Goal: Contribute content: Add original content to the website for others to see

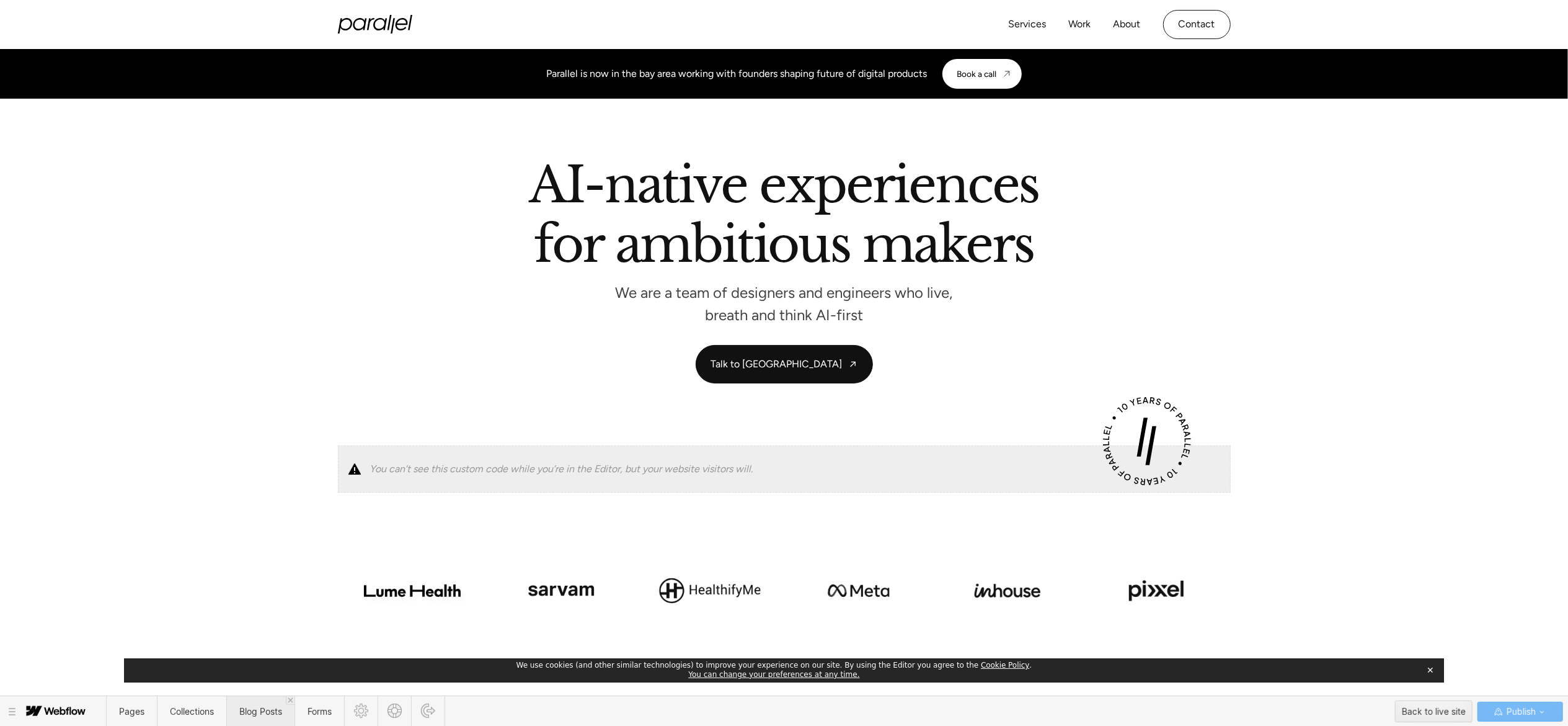
click at [249, 711] on span "Blog Posts" at bounding box center [261, 711] width 43 height 11
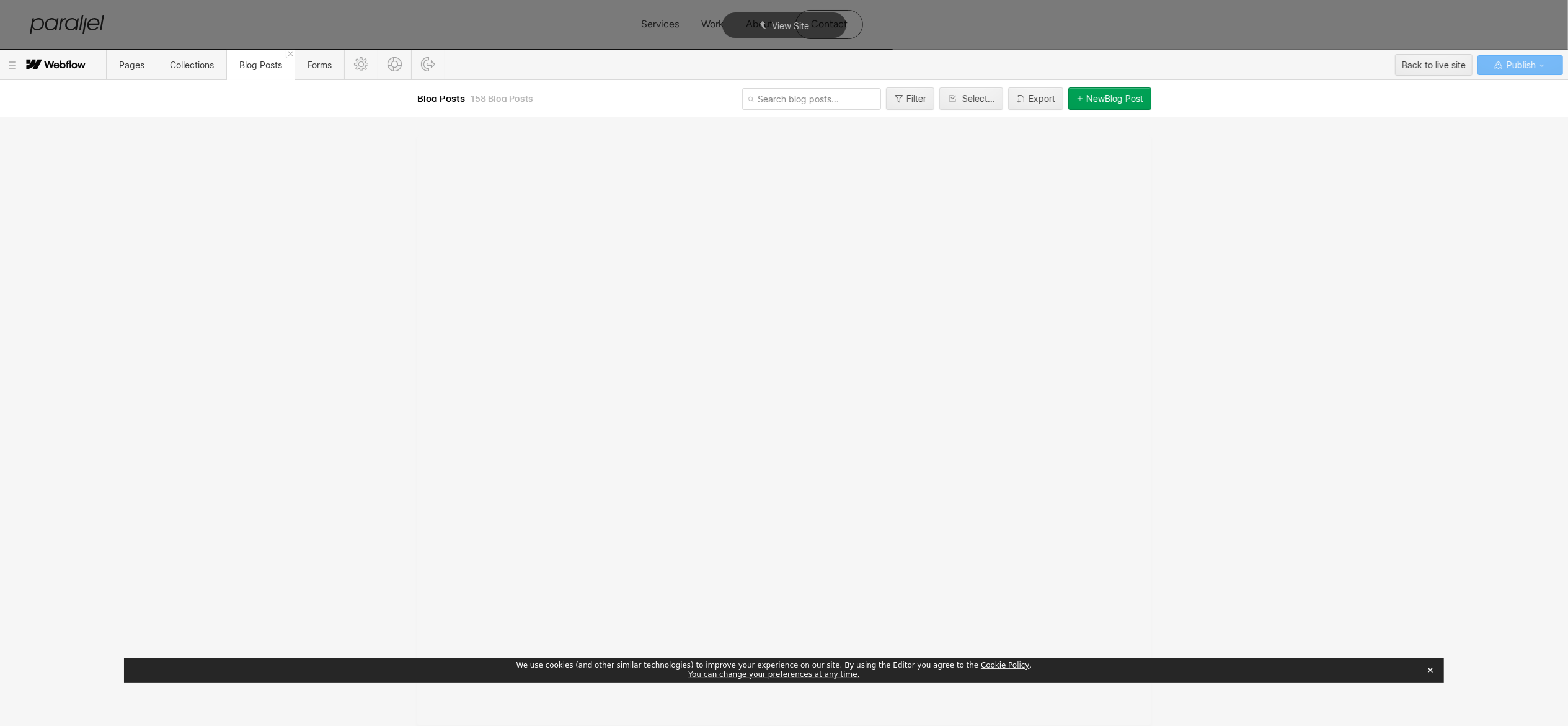
click at [1436, 670] on button "✕" at bounding box center [1431, 670] width 18 height 18
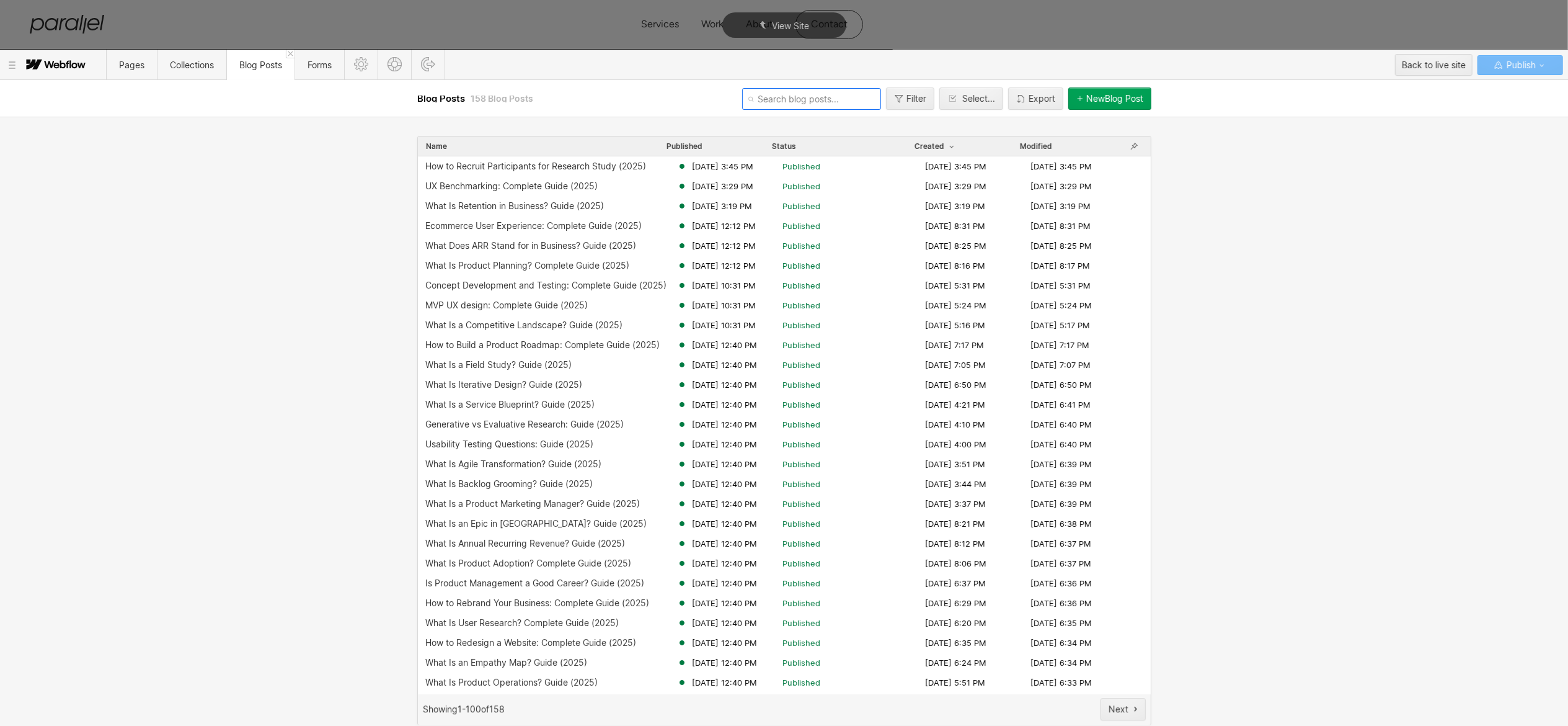
click at [827, 99] on input "text" at bounding box center [811, 99] width 139 height 22
type input "rebrand"
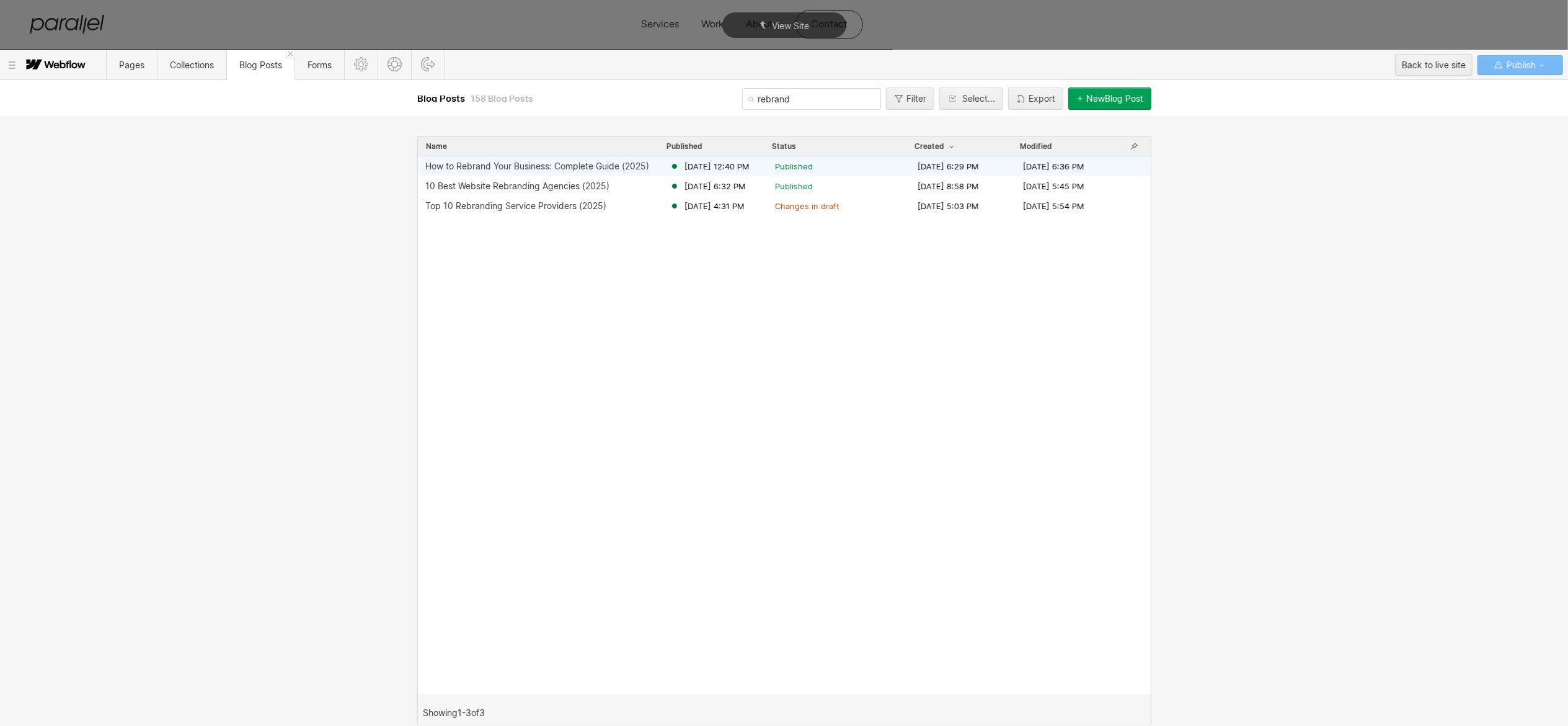
click at [542, 166] on div "How to Rebrand Your Business: Complete Guide (2025)" at bounding box center [537, 166] width 224 height 10
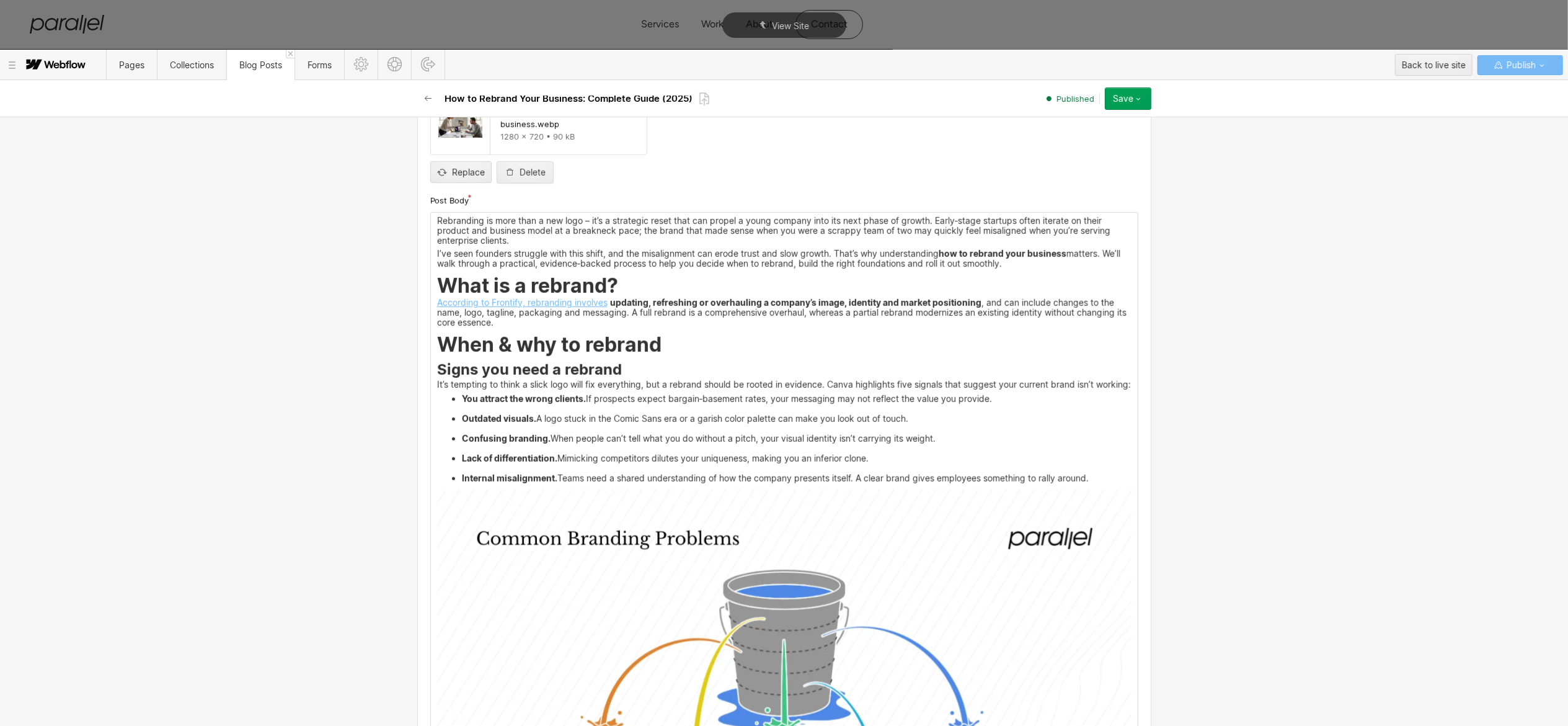
scroll to position [941, 0]
click at [811, 412] on li "You attract the wrong clients. If prospects expect bargain‑basement rates, your…" at bounding box center [797, 402] width 670 height 20
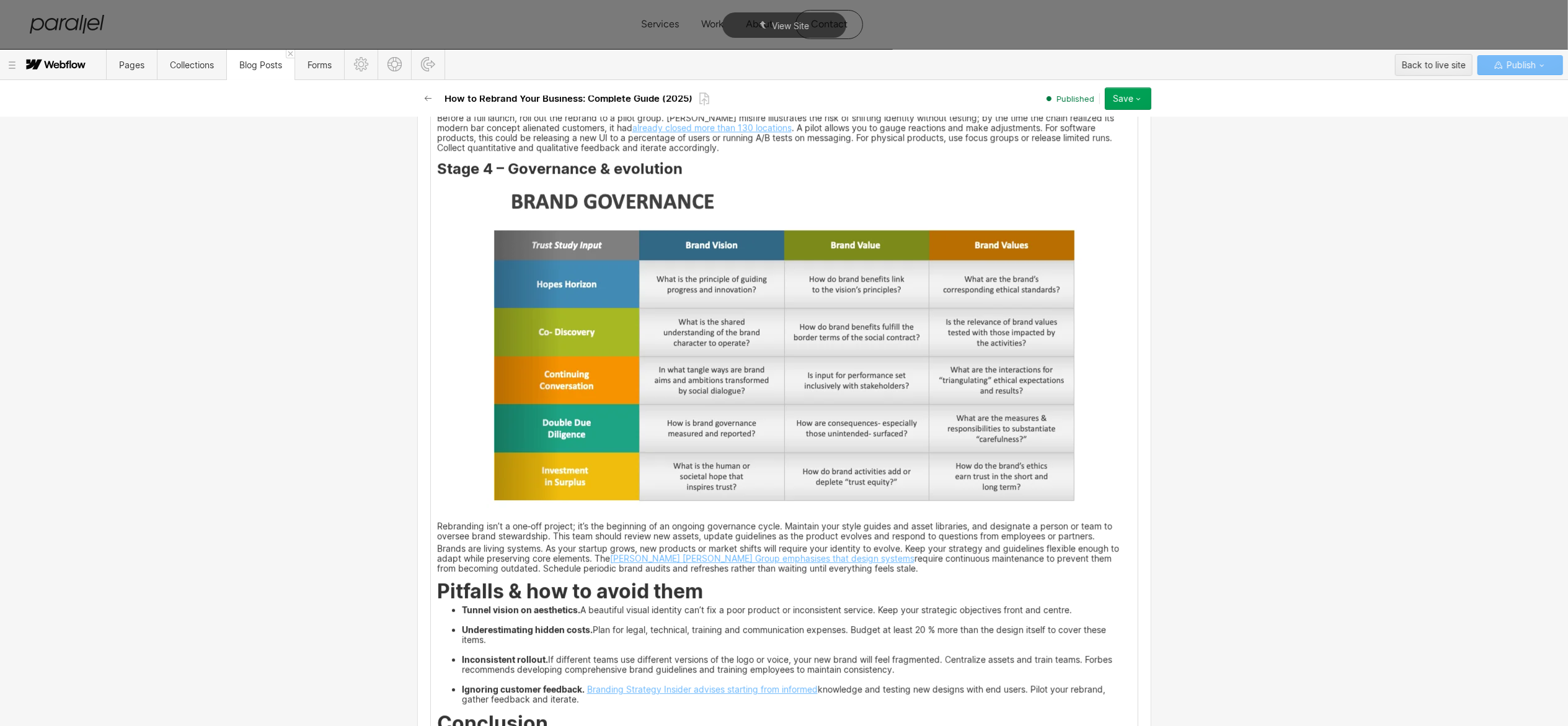
scroll to position [3166, 0]
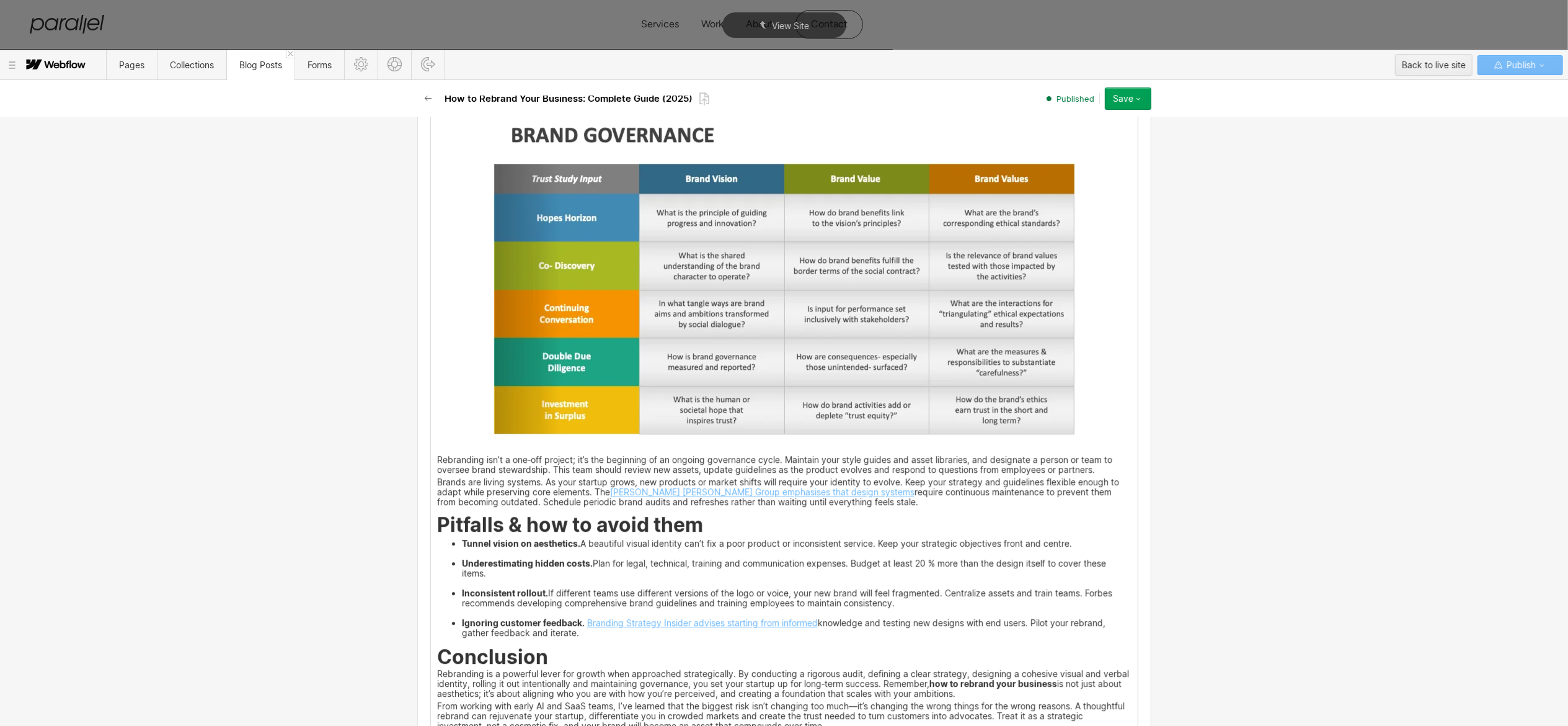
drag, startPoint x: 428, startPoint y: 357, endPoint x: 784, endPoint y: 366, distance: 356.1
drag, startPoint x: 428, startPoint y: 356, endPoint x: 601, endPoint y: 354, distance: 173.0
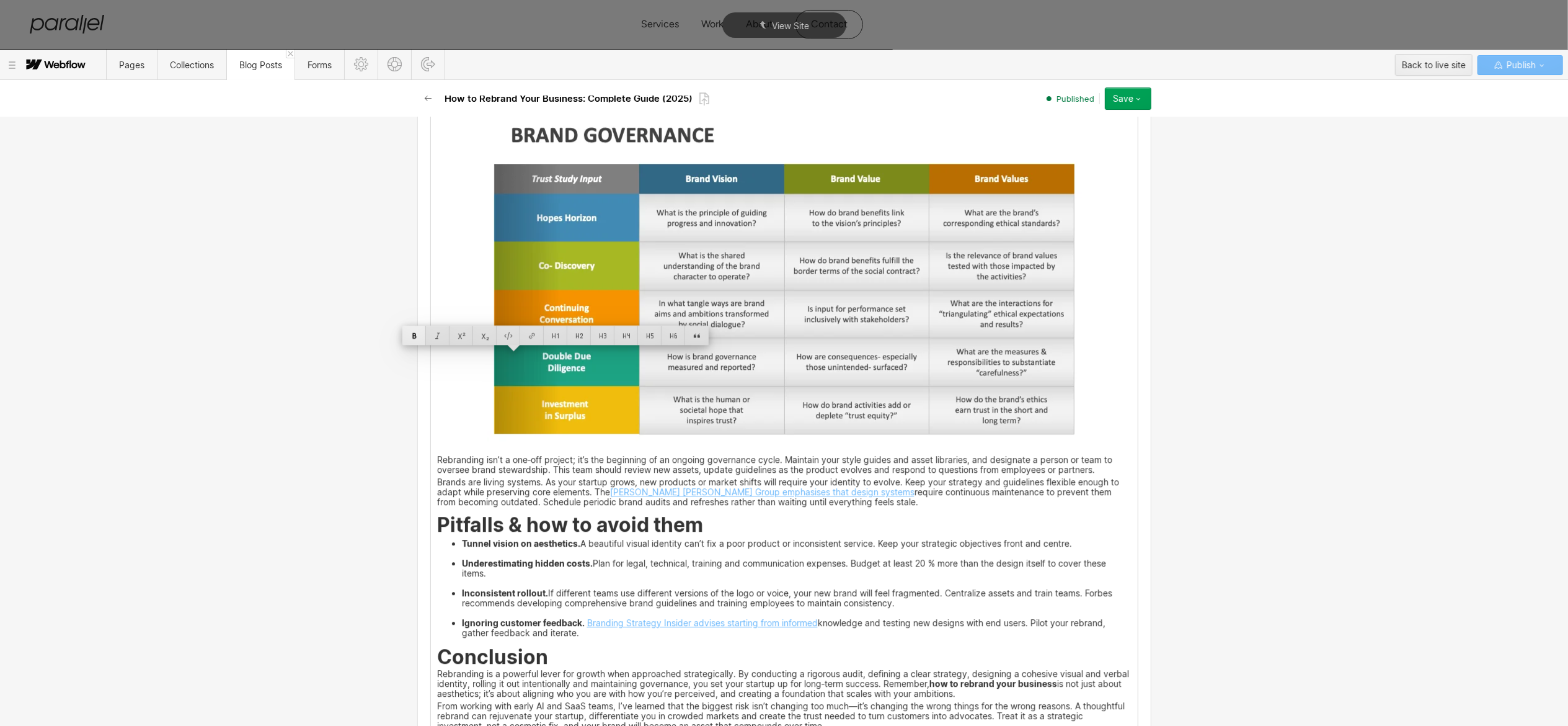
click at [417, 339] on div at bounding box center [413, 335] width 23 height 19
drag, startPoint x: 1071, startPoint y: 359, endPoint x: 452, endPoint y: 362, distance: 619.0
click at [740, 335] on div at bounding box center [739, 335] width 23 height 19
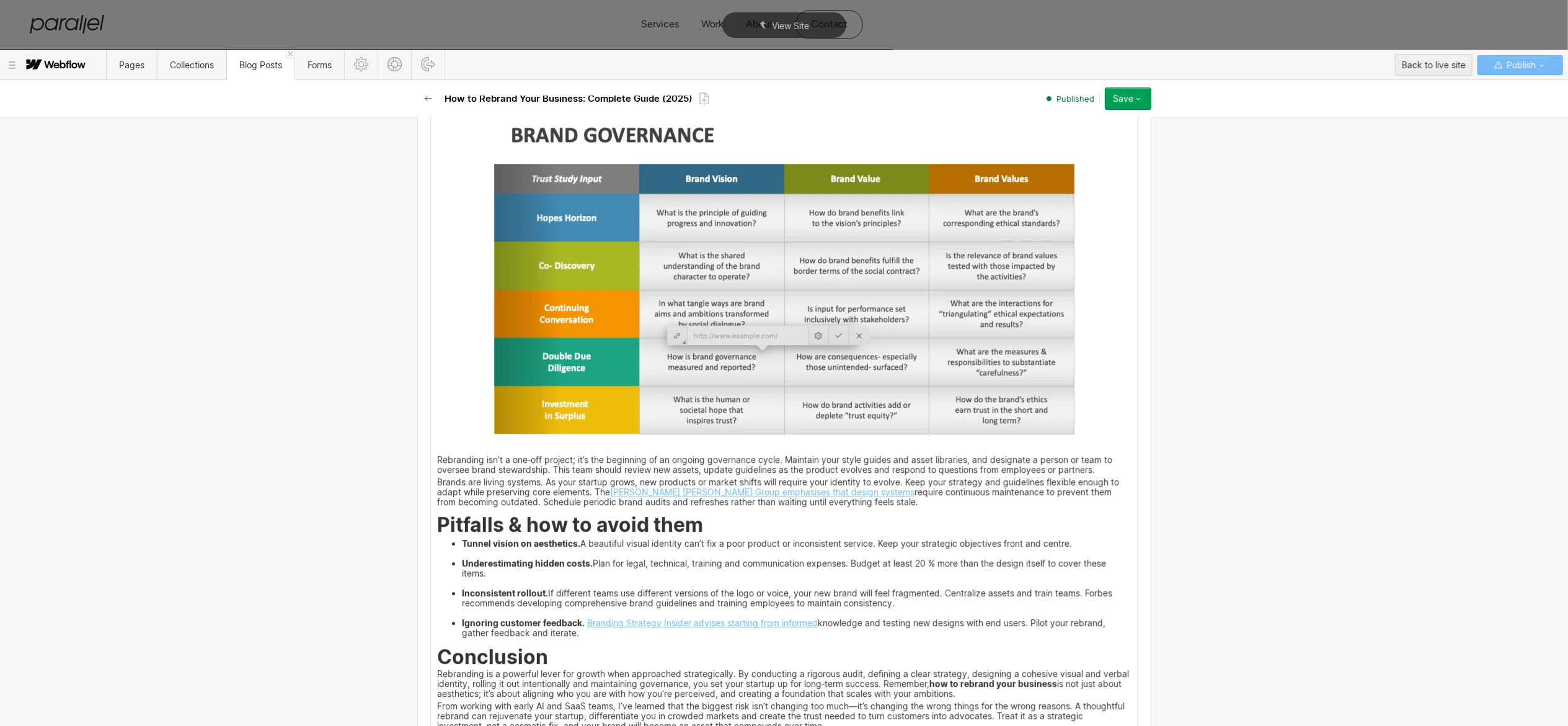
click at [740, 331] on input "text" at bounding box center [747, 335] width 120 height 19
click at [774, 335] on input "https://www.linkedin.com/safety/go?url=https%3A%2F%2Fwww.adobe.com%2Fexpress%2F…" at bounding box center [747, 335] width 120 height 19
click at [787, 332] on input "https://www.linkedin.com/safety/go?url=https%3A%2F%2Fwww.adobe.com%2Fexpress%2F…" at bounding box center [747, 335] width 120 height 19
click at [791, 335] on input "https://www.linkedin.com/safety/go?url=https%3A%2F%2Fwww.adobe.com%2Fexpress%2F…" at bounding box center [747, 335] width 120 height 19
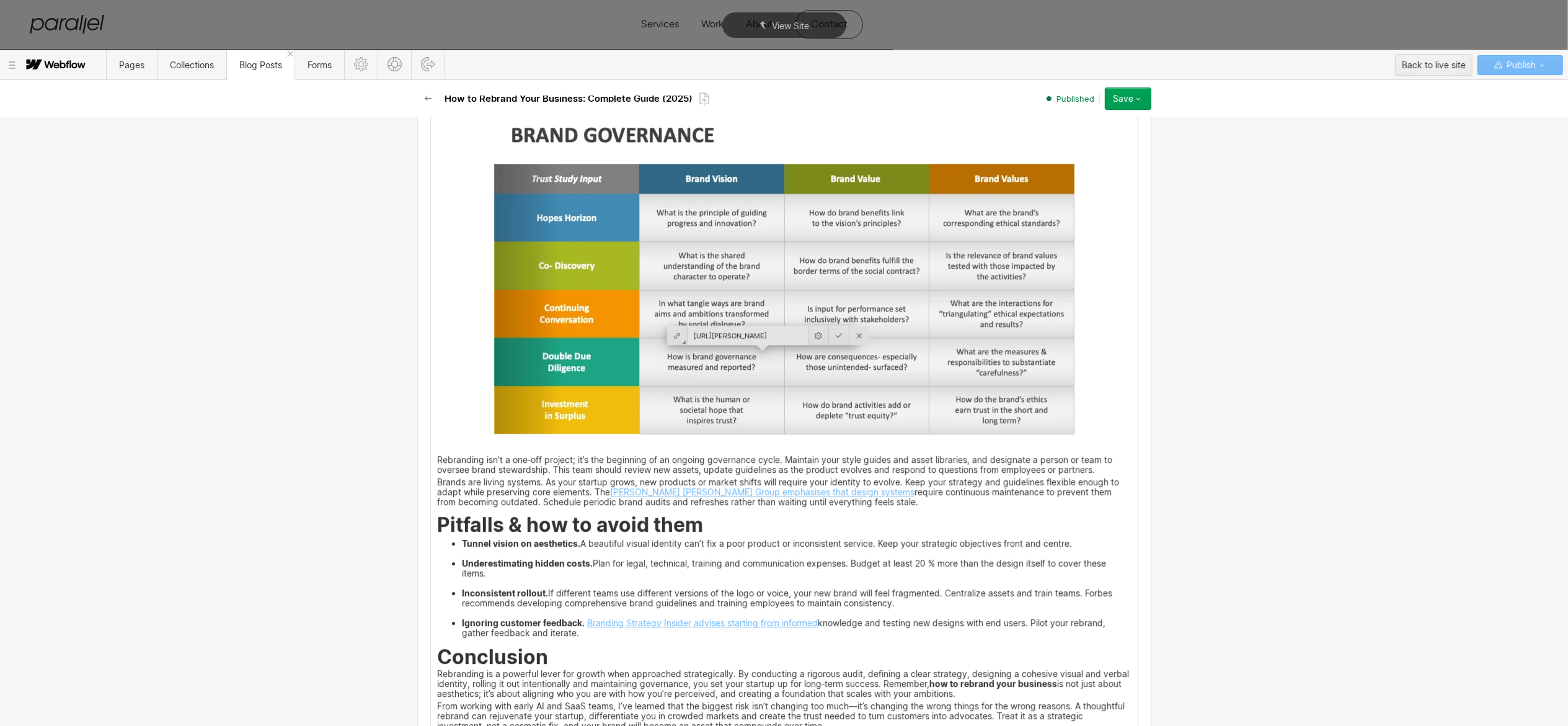
scroll to position [0, 0]
type input "https:/"
click at [735, 332] on input "text" at bounding box center [747, 335] width 120 height 19
paste input "https://www.adobe.com/express/create/logo"
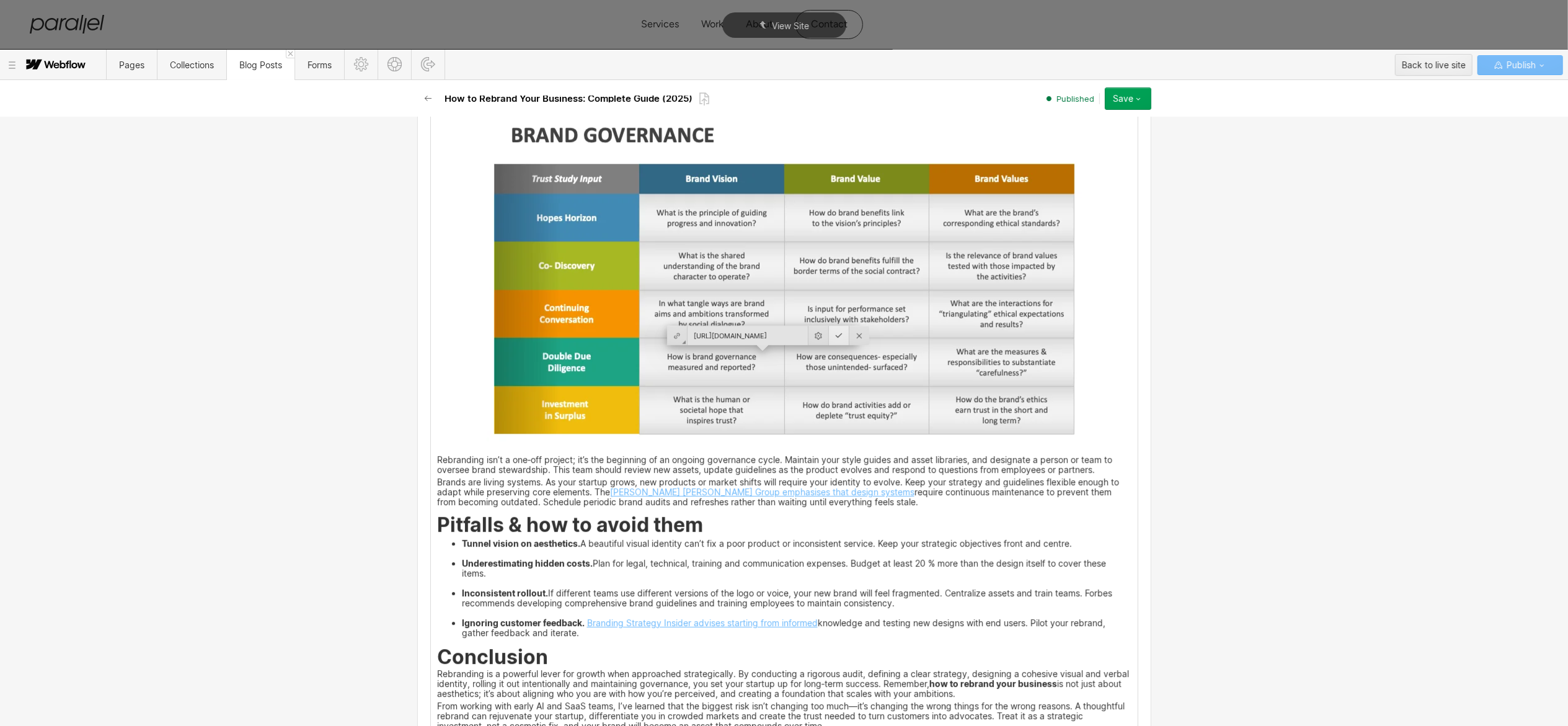
type input "https://www.adobe.com/express/create/logo"
click at [831, 335] on div at bounding box center [839, 335] width 20 height 19
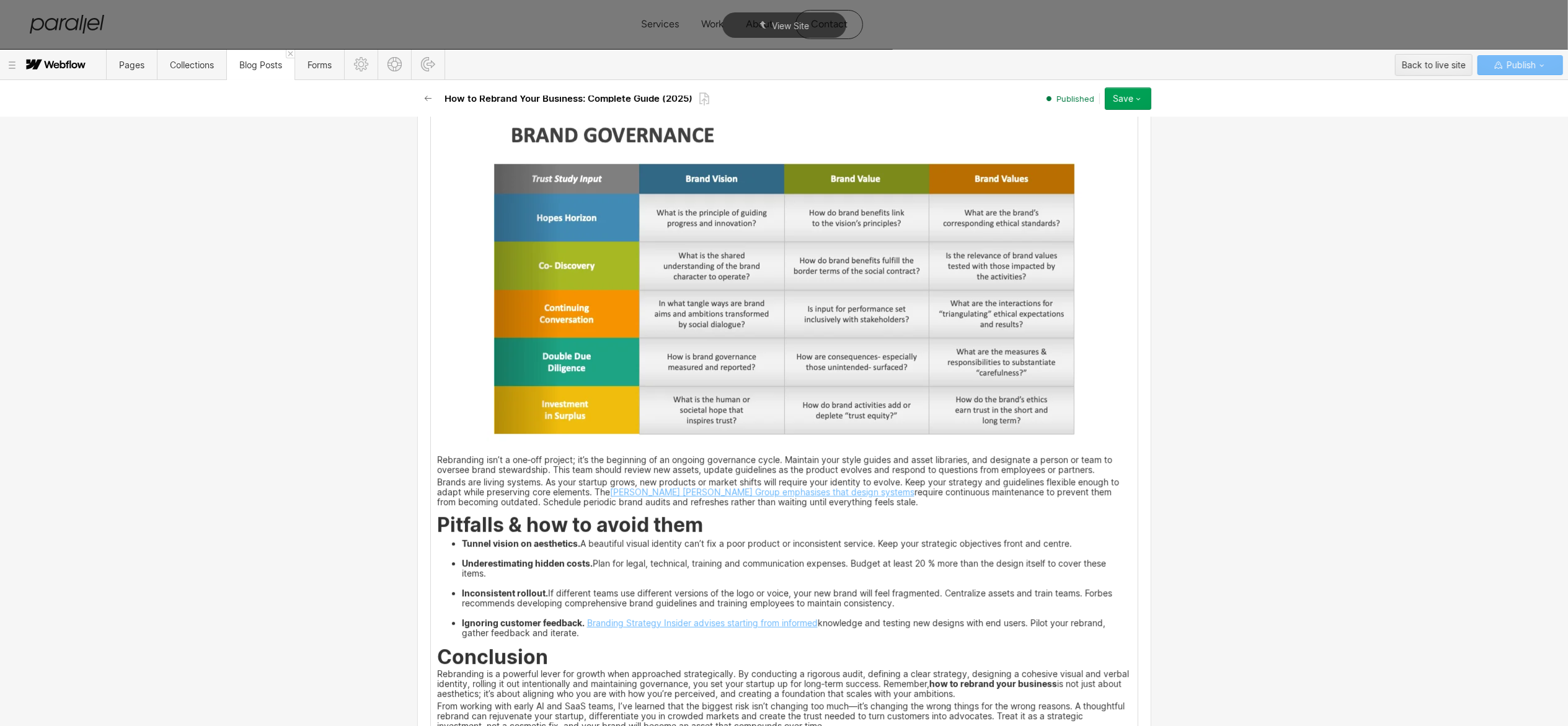
click at [1142, 91] on button "Save" at bounding box center [1128, 99] width 46 height 23
click at [1109, 135] on div "Republish" at bounding box center [1090, 141] width 123 height 17
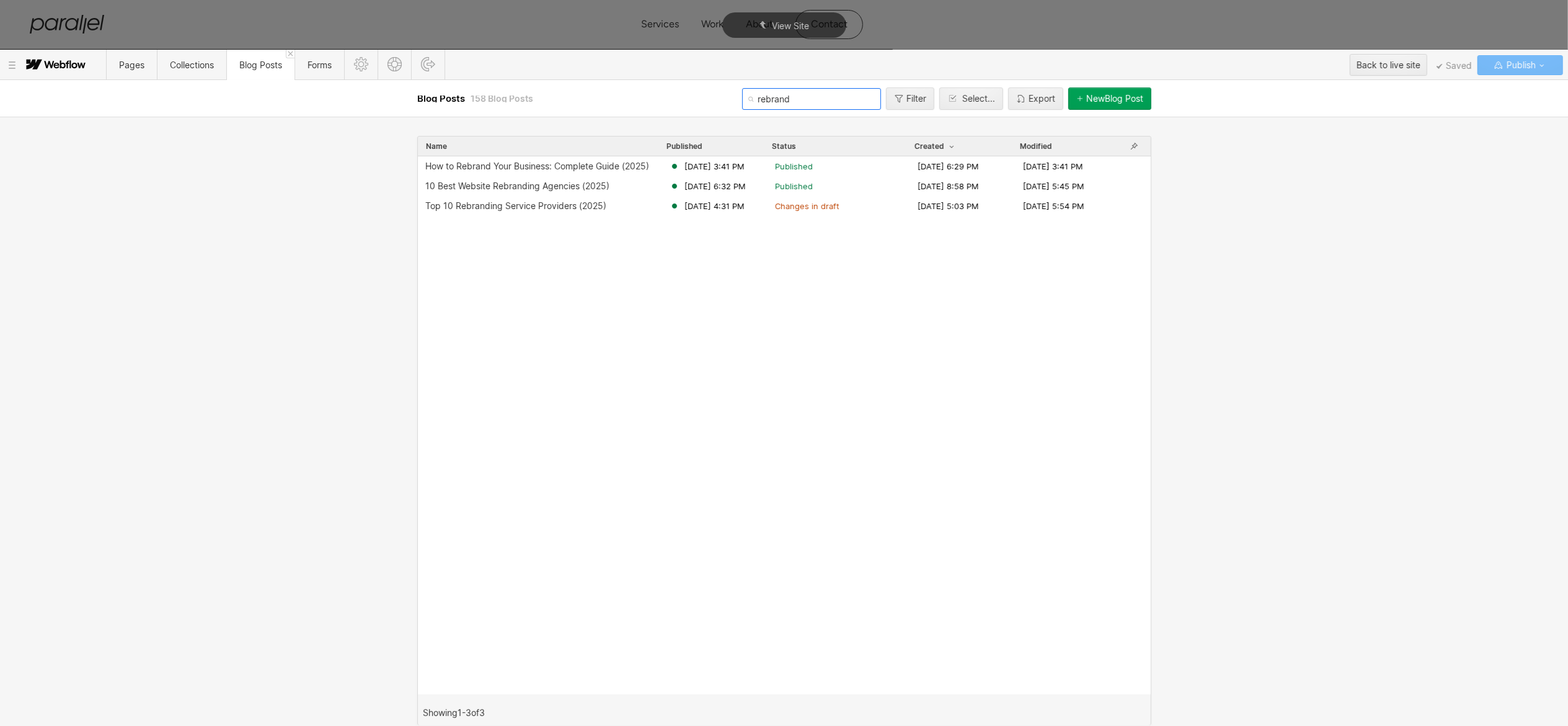
drag, startPoint x: 821, startPoint y: 103, endPoint x: 728, endPoint y: 90, distance: 93.9
click at [728, 90] on div "Blog Posts 158 Blog Posts rebrand Filter Select... Export New Blog Post" at bounding box center [784, 99] width 744 height 37
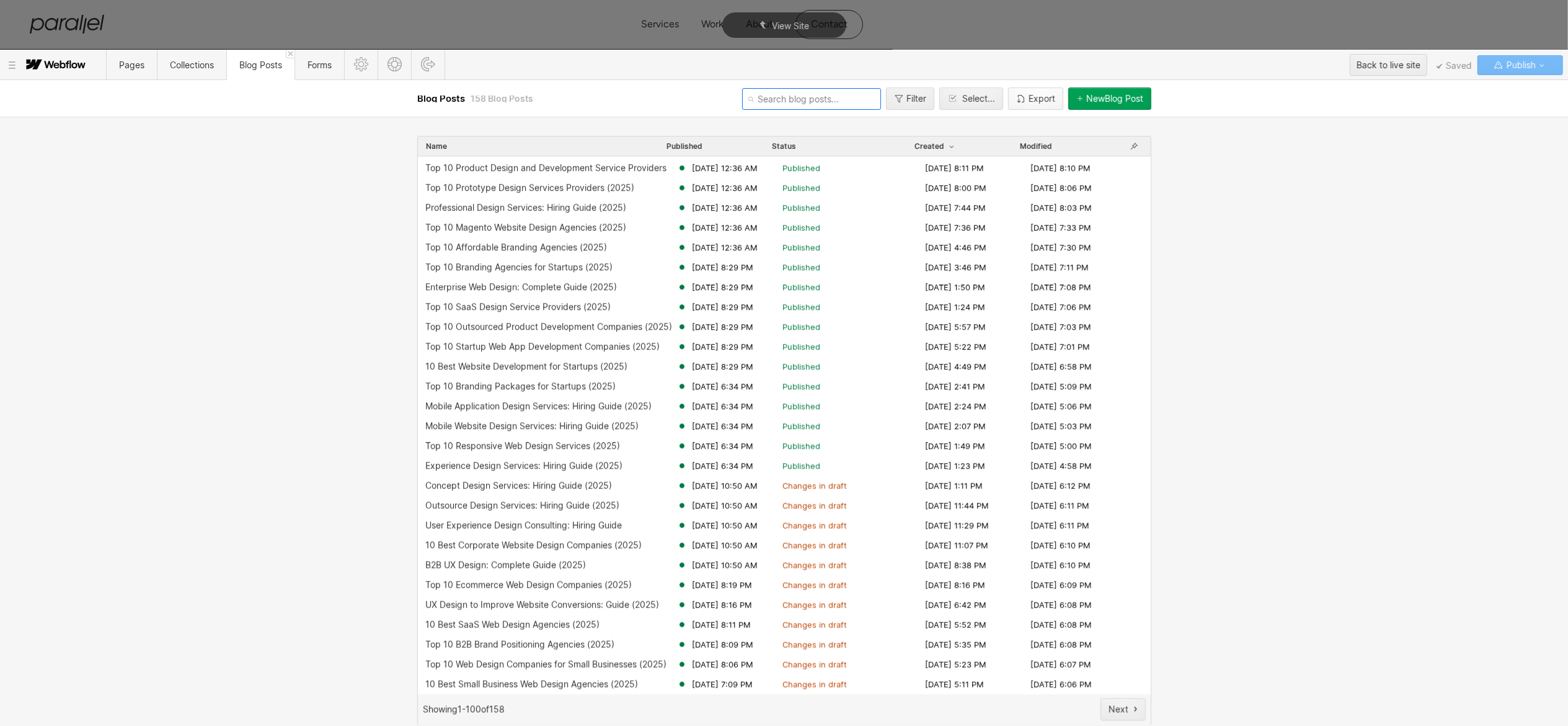
scroll to position [1448, 0]
click at [956, 101] on div "button" at bounding box center [954, 99] width 15 height 10
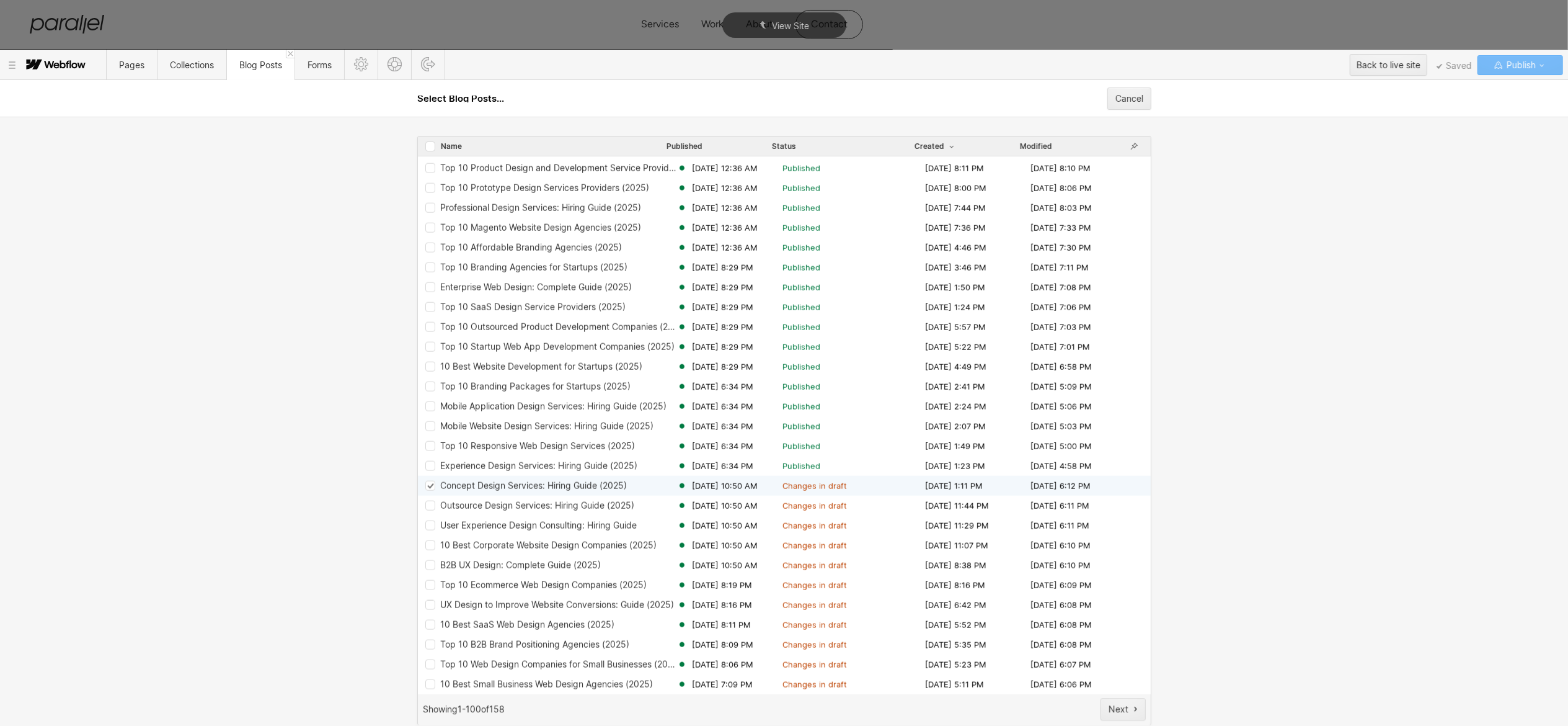
click at [430, 491] on div "Concept Design Services: Hiring Guide (2025) Sep 18, 2025 10:50 AM Changes in d…" at bounding box center [784, 486] width 733 height 20
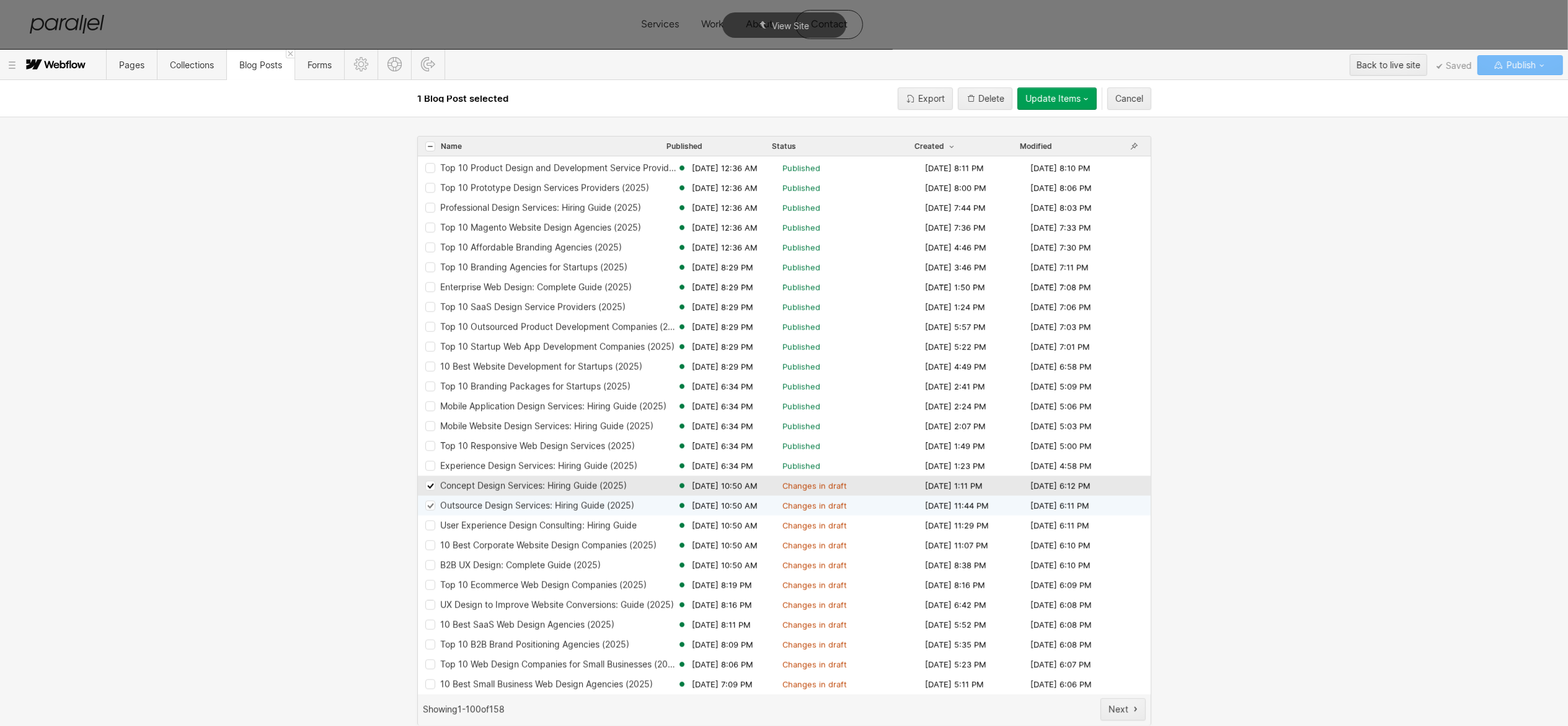
click at [430, 505] on icon "Row 68b1ee0d5af7cfbcb2e8add8" at bounding box center [430, 506] width 8 height 7
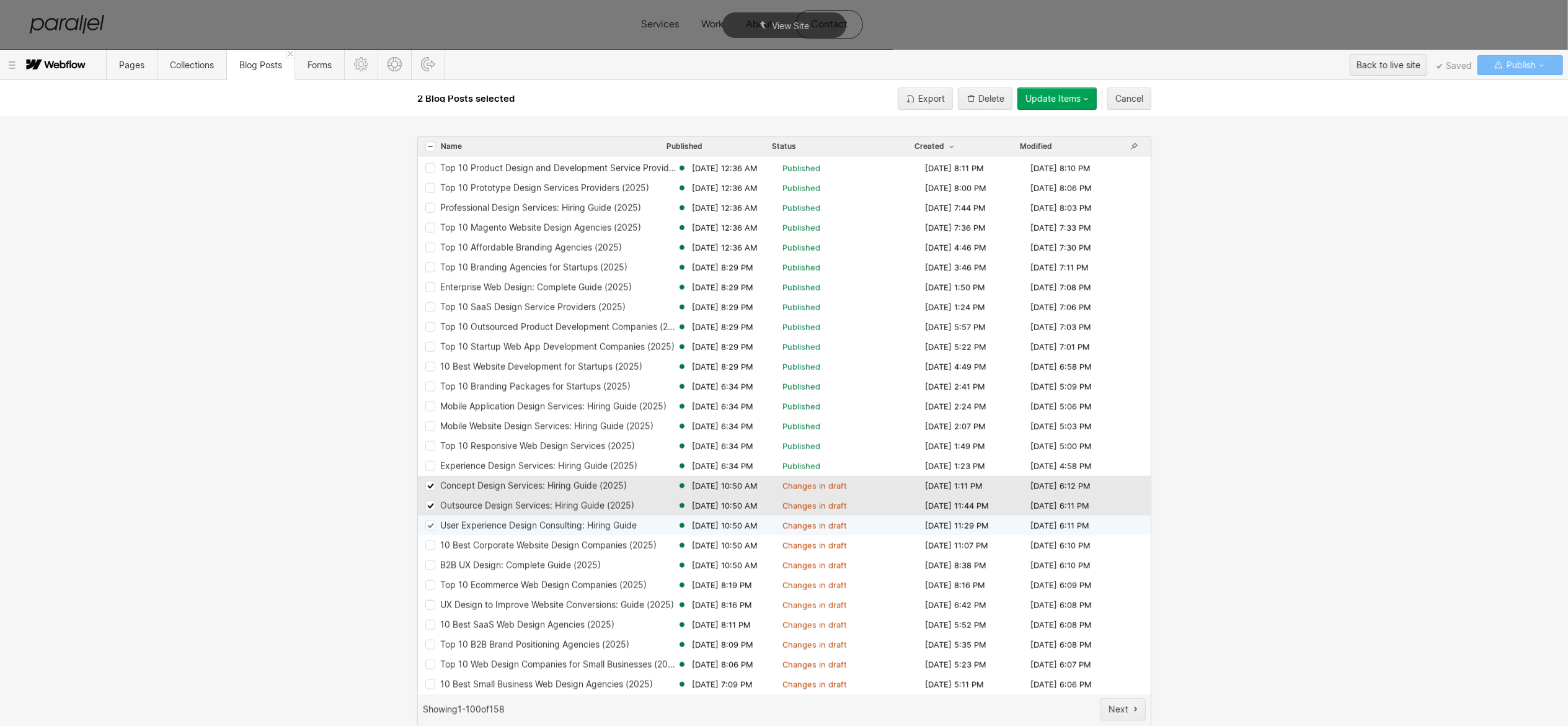
click at [430, 526] on icon "Row 68b1ea743b5eba5cef89706c" at bounding box center [430, 526] width 8 height 7
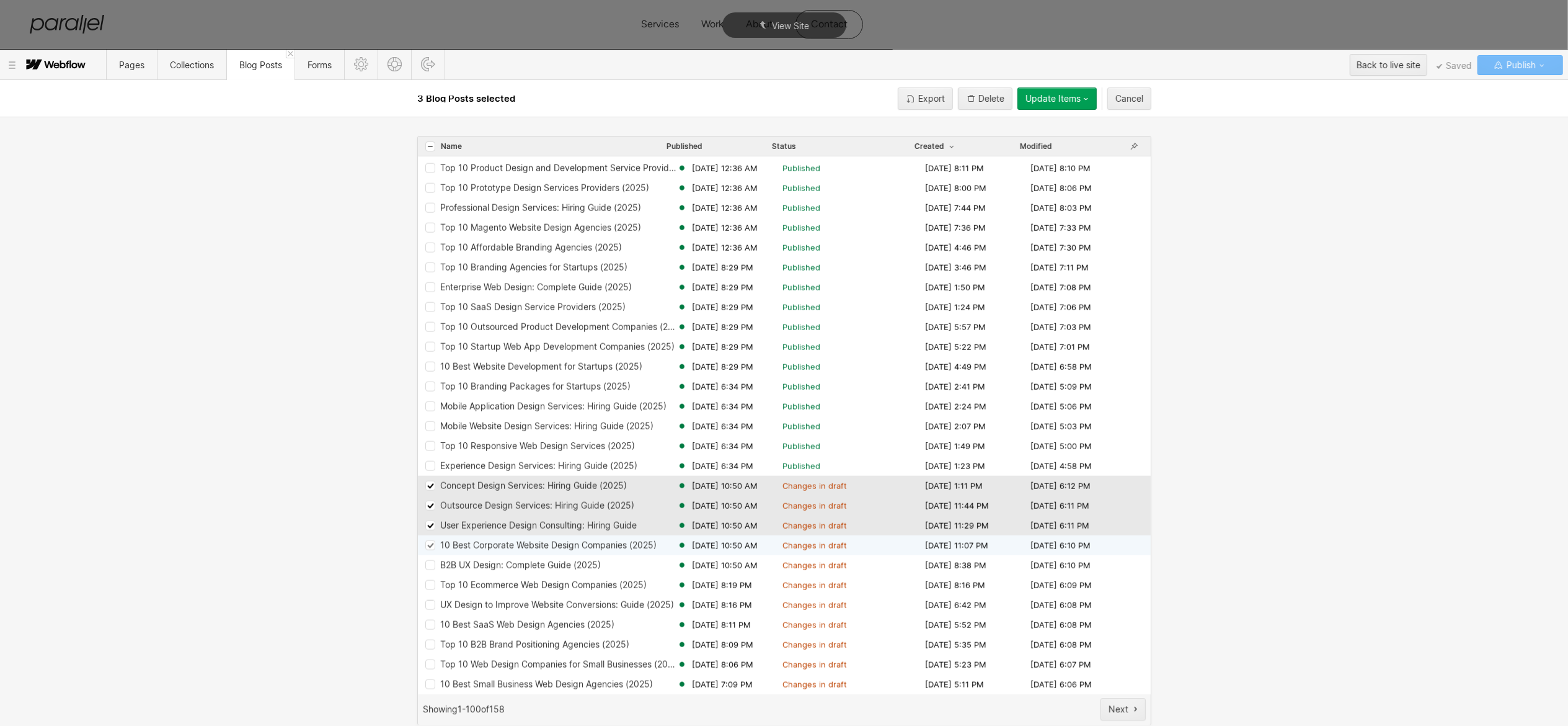
click at [430, 543] on icon "Row 68b1e5500c5ea90052cf0985" at bounding box center [430, 546] width 8 height 7
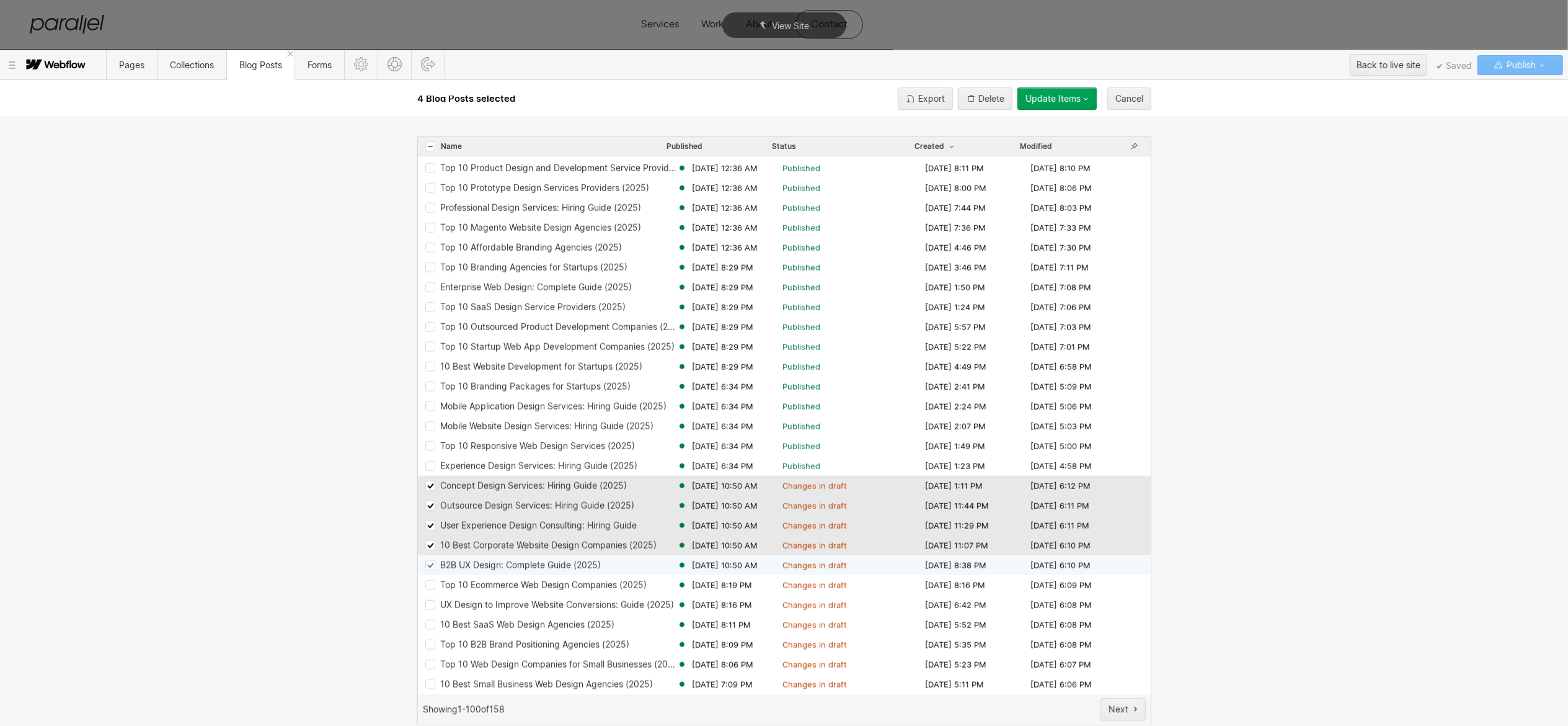
click at [429, 566] on icon "Row 68b07106466b7ec0cc1c03d8" at bounding box center [430, 565] width 6 height 4
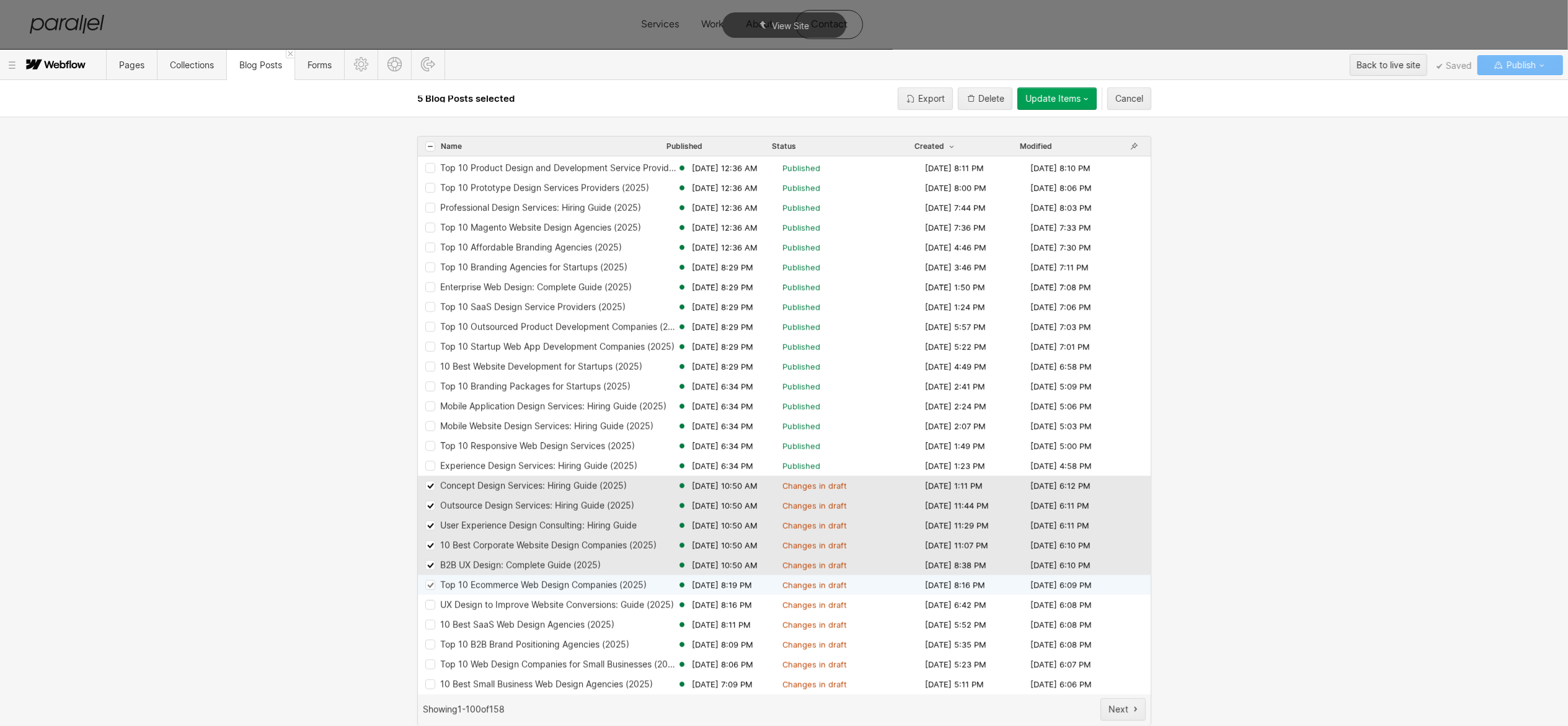
click at [430, 584] on icon "Row 68b06bc2637a79a785e47d64" at bounding box center [430, 586] width 8 height 7
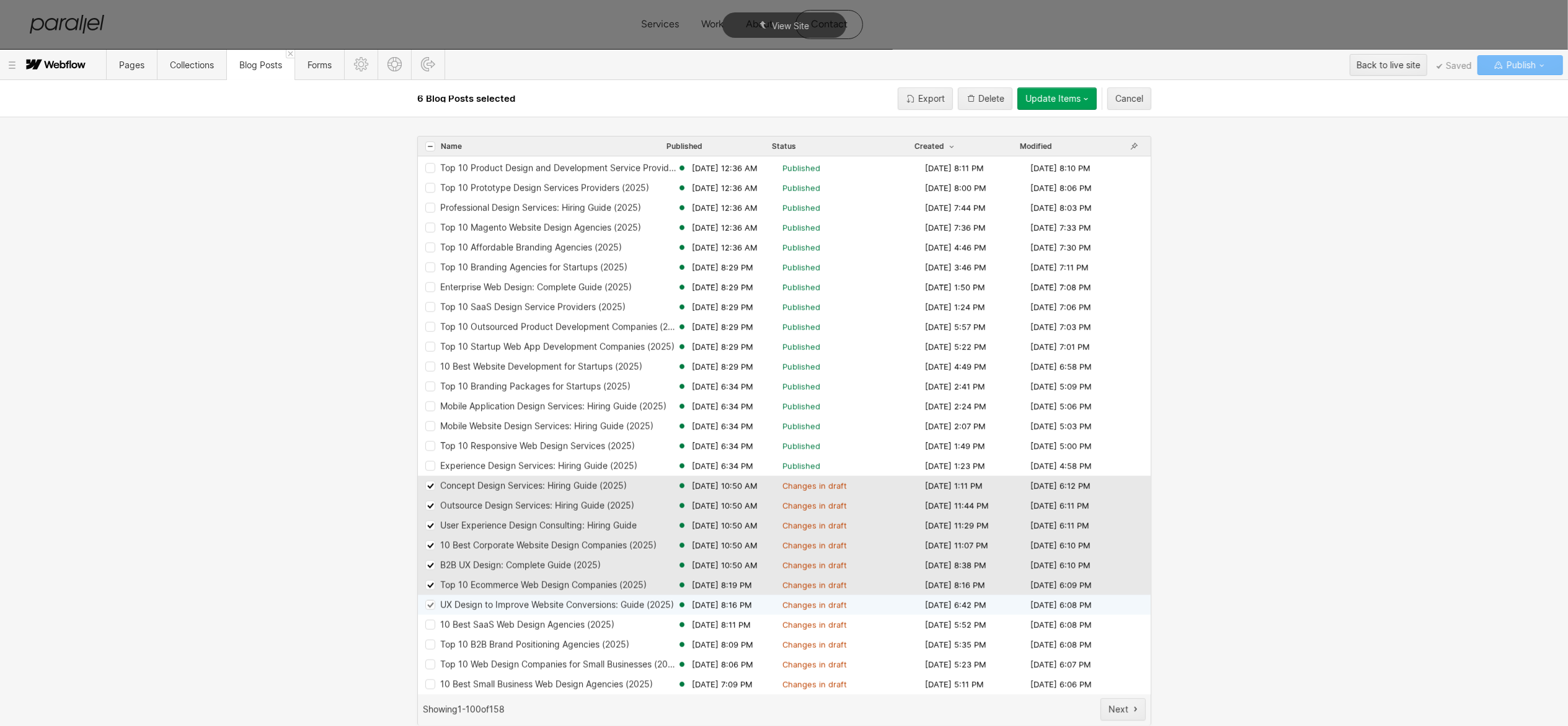
click at [429, 608] on div "Row 68b055cc2b2ce7233e25d932" at bounding box center [430, 605] width 10 height 10
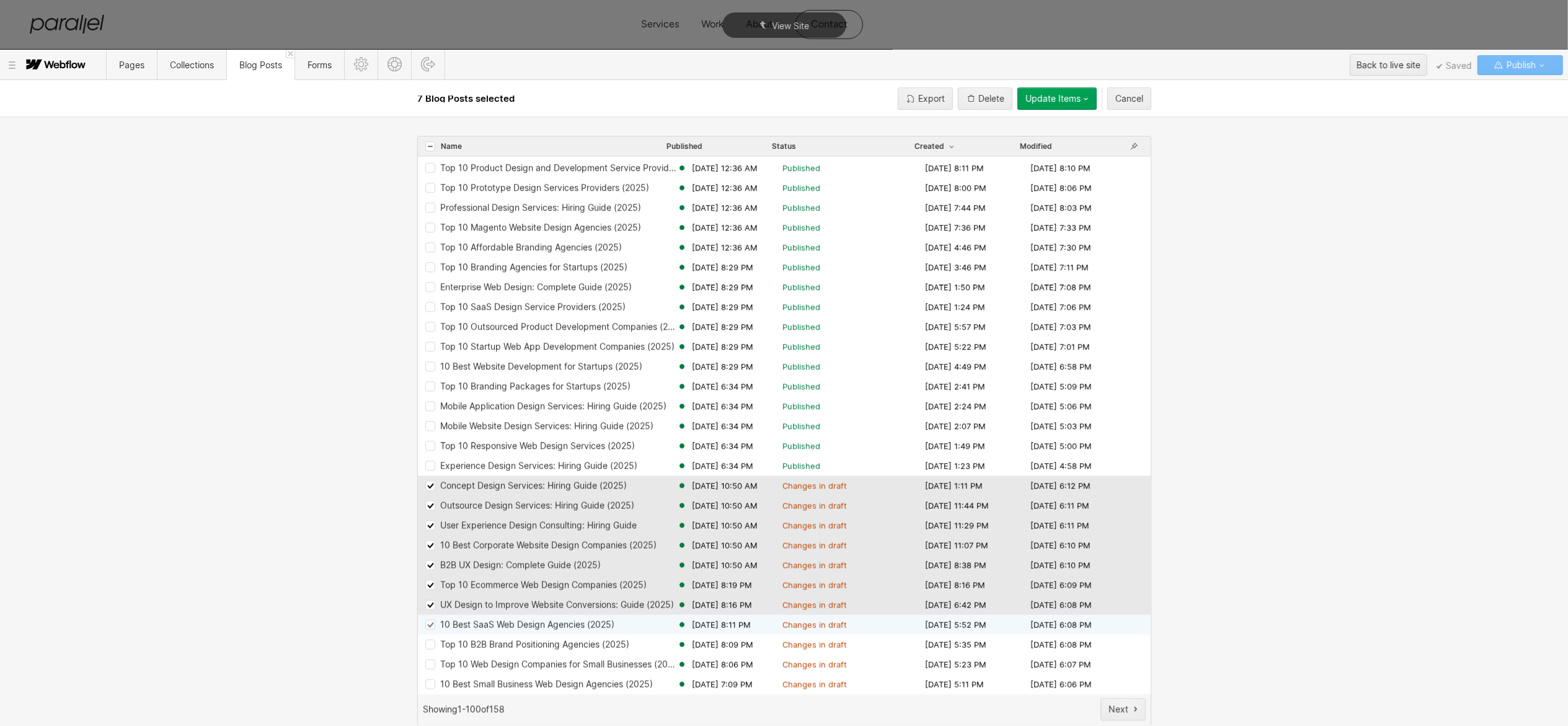
click at [430, 628] on div "Row 68ac5573ed6380660cb57166" at bounding box center [430, 625] width 10 height 10
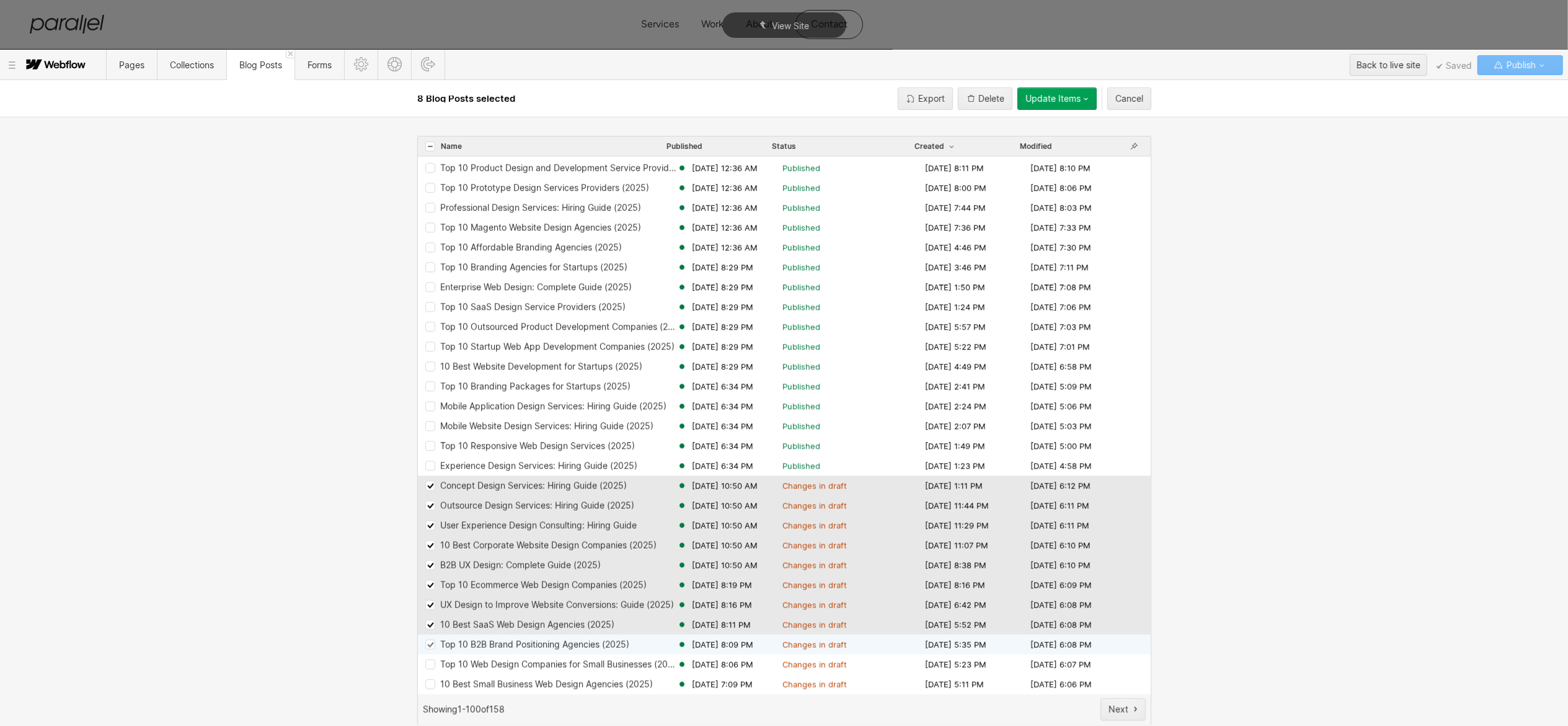
click at [430, 641] on div "Row 68ac5194ed6380660cb37fce" at bounding box center [430, 645] width 10 height 10
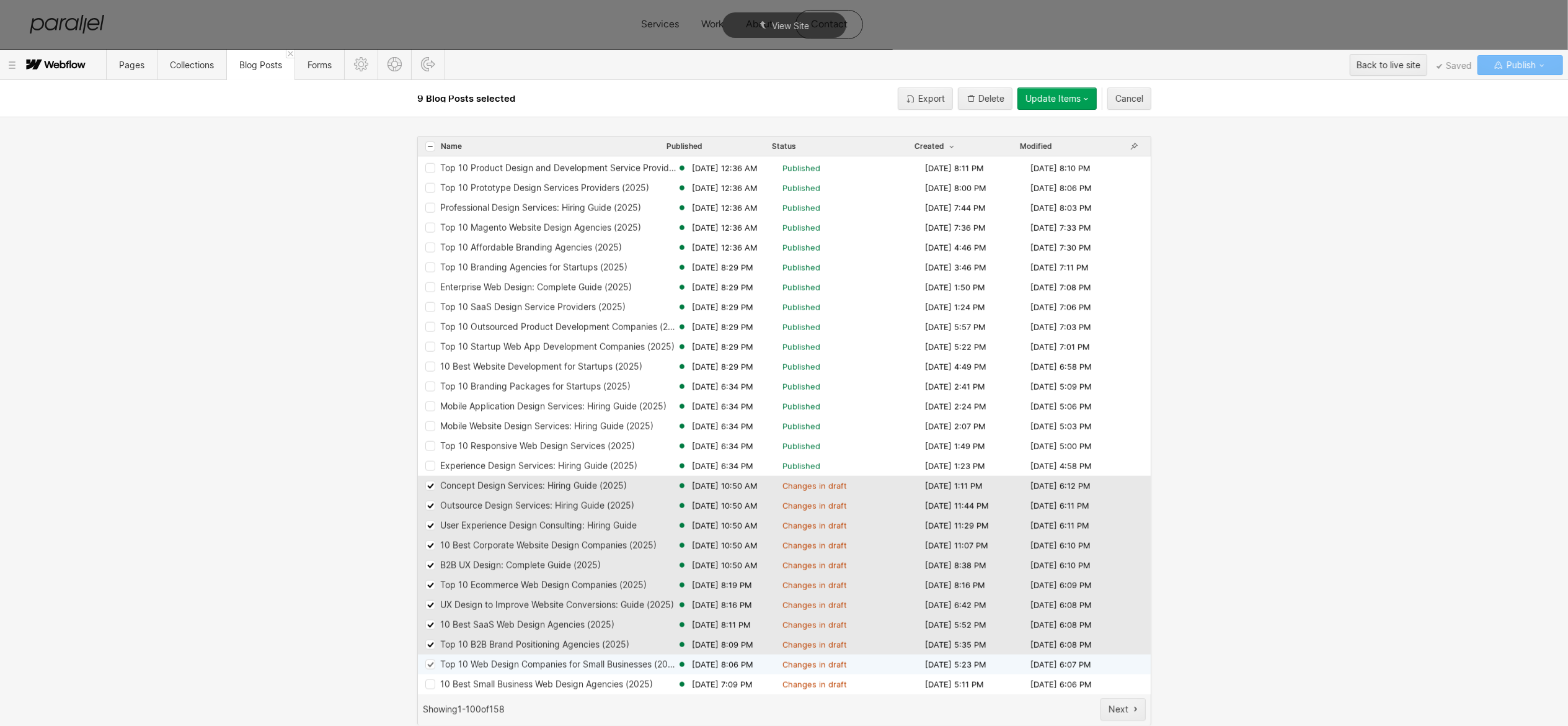
click at [429, 667] on div "Row 68ac4e9d355337bc8f53ddfc" at bounding box center [430, 665] width 10 height 10
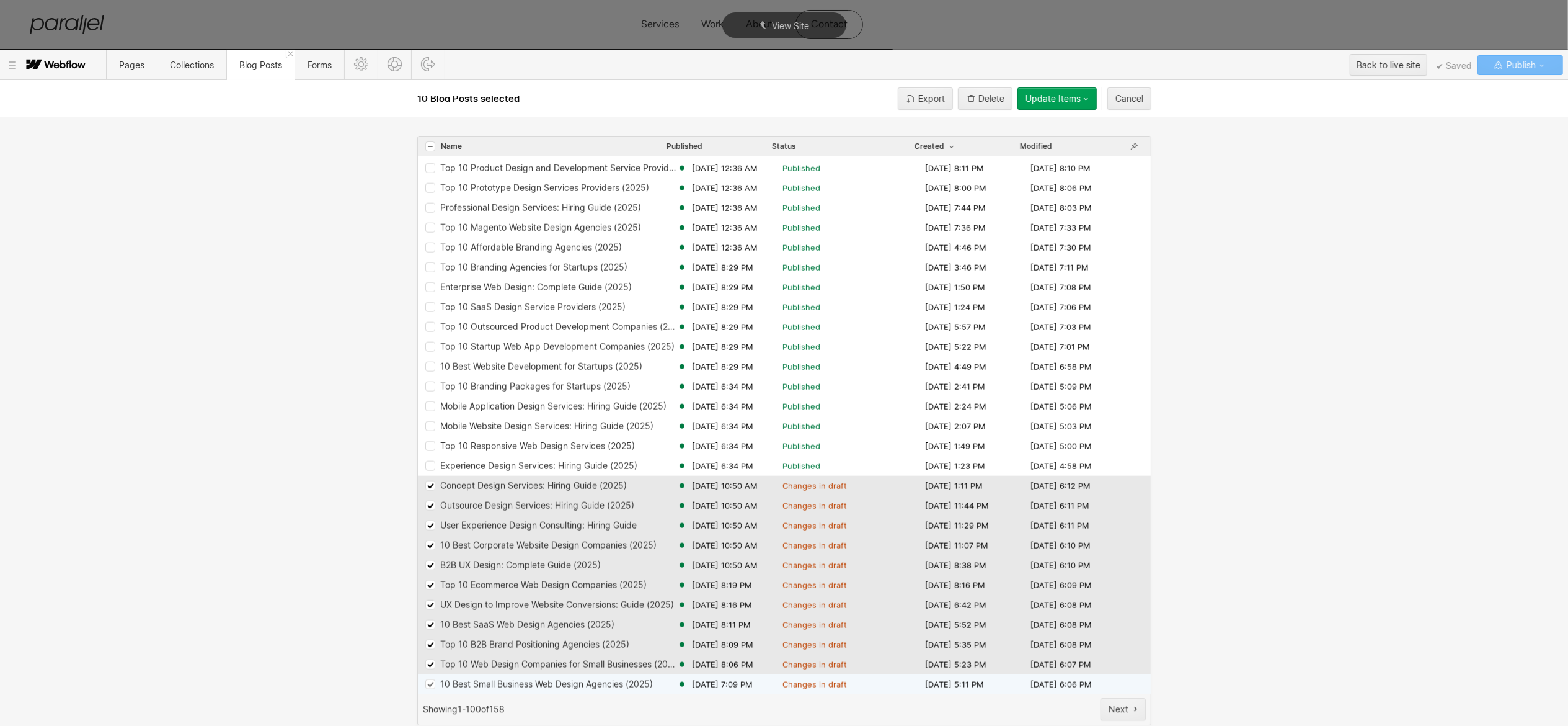
click at [430, 687] on div "Row 68ac4bef18b459b6ac8fd262" at bounding box center [430, 684] width 10 height 10
click at [1066, 94] on span "Update Items" at bounding box center [1053, 98] width 55 height 11
click at [1083, 142] on div "Publish now" at bounding box center [1057, 146] width 124 height 15
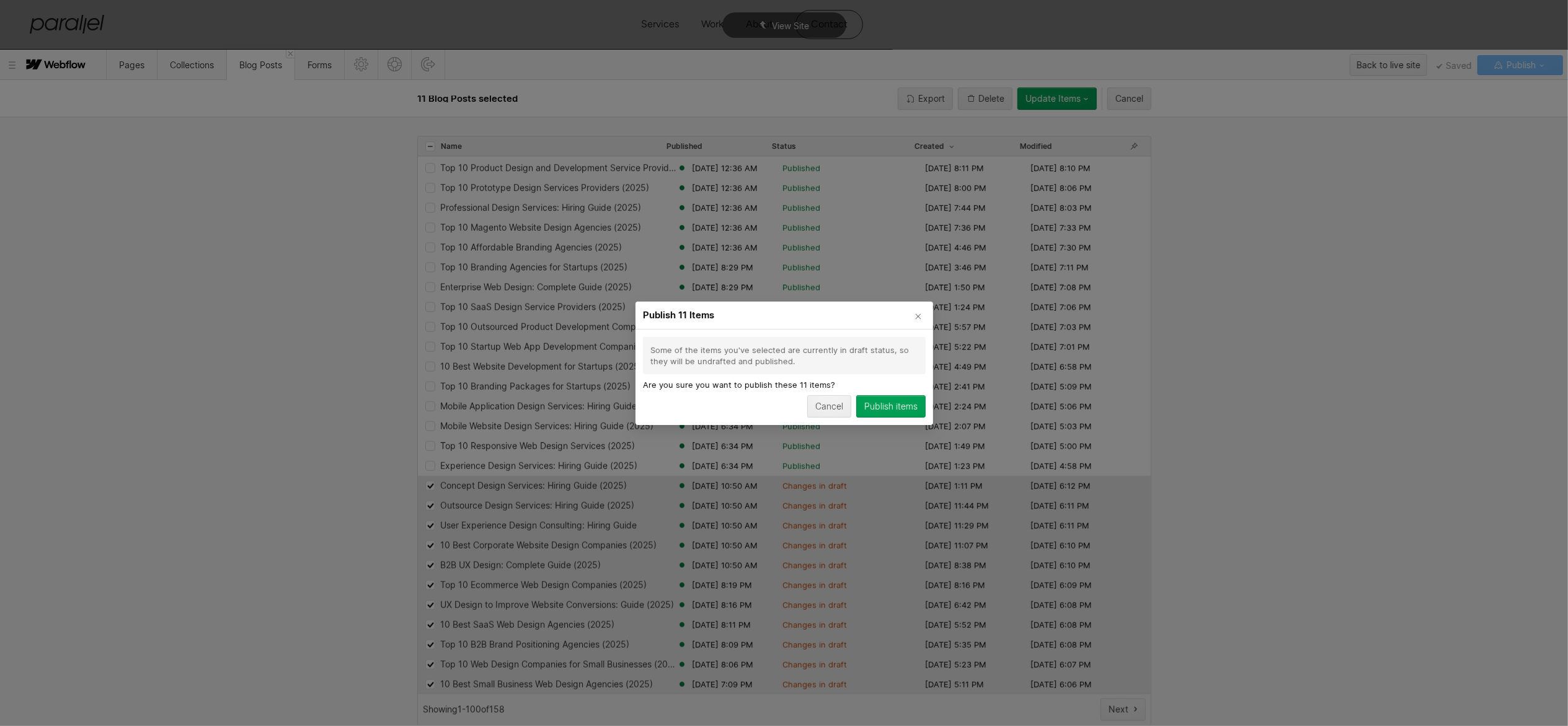
click at [898, 401] on button "Publish items" at bounding box center [891, 407] width 70 height 23
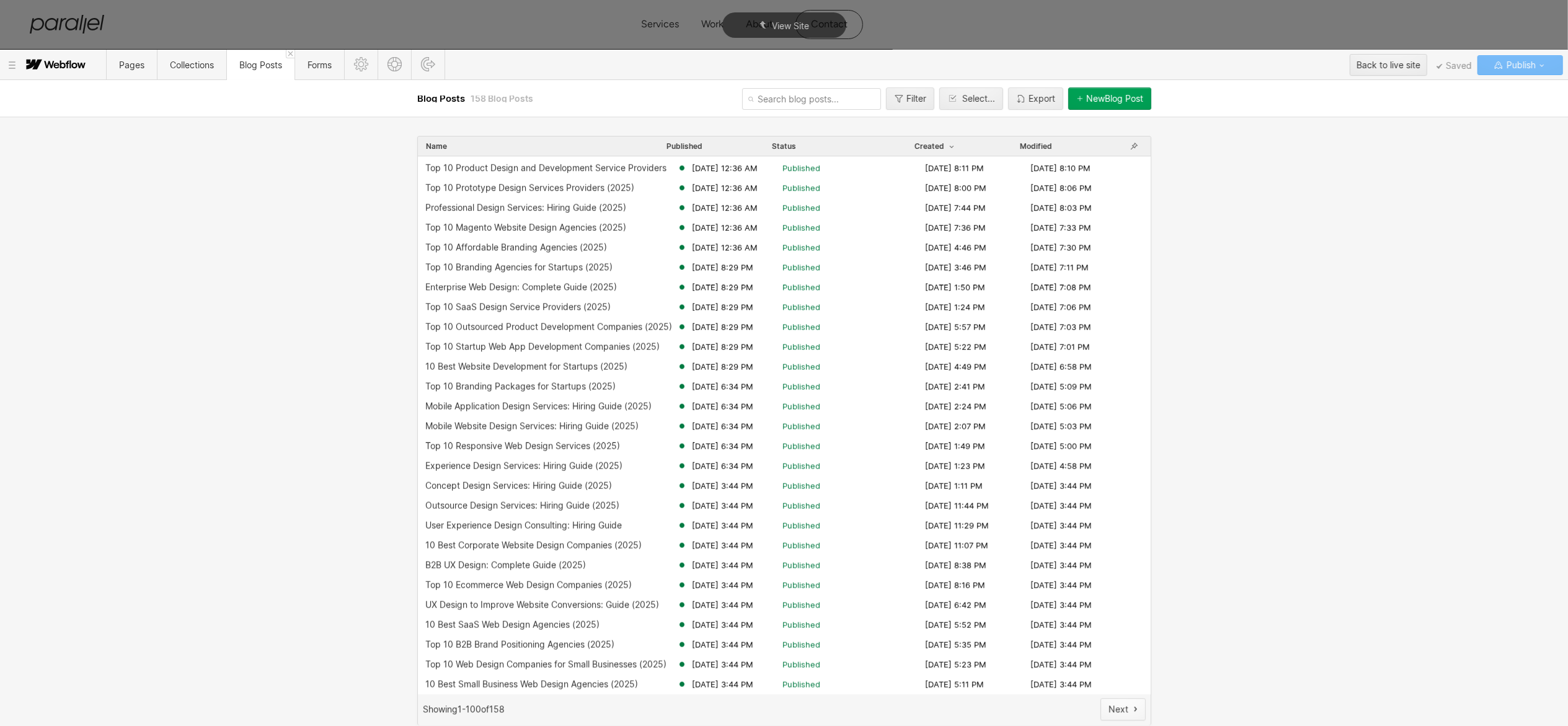
click at [1120, 714] on button "Next" at bounding box center [1124, 709] width 45 height 23
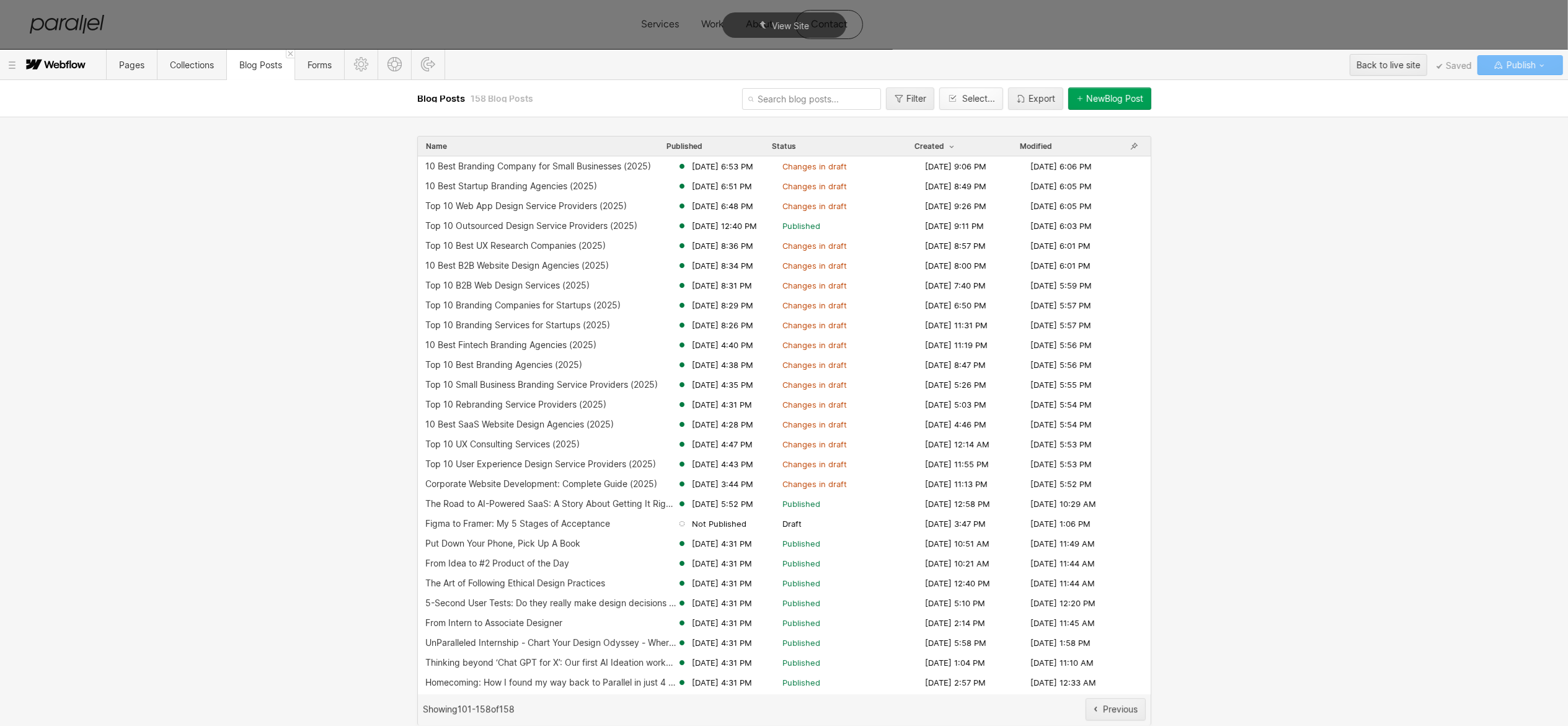
click at [962, 97] on div "Select..." at bounding box center [978, 99] width 33 height 10
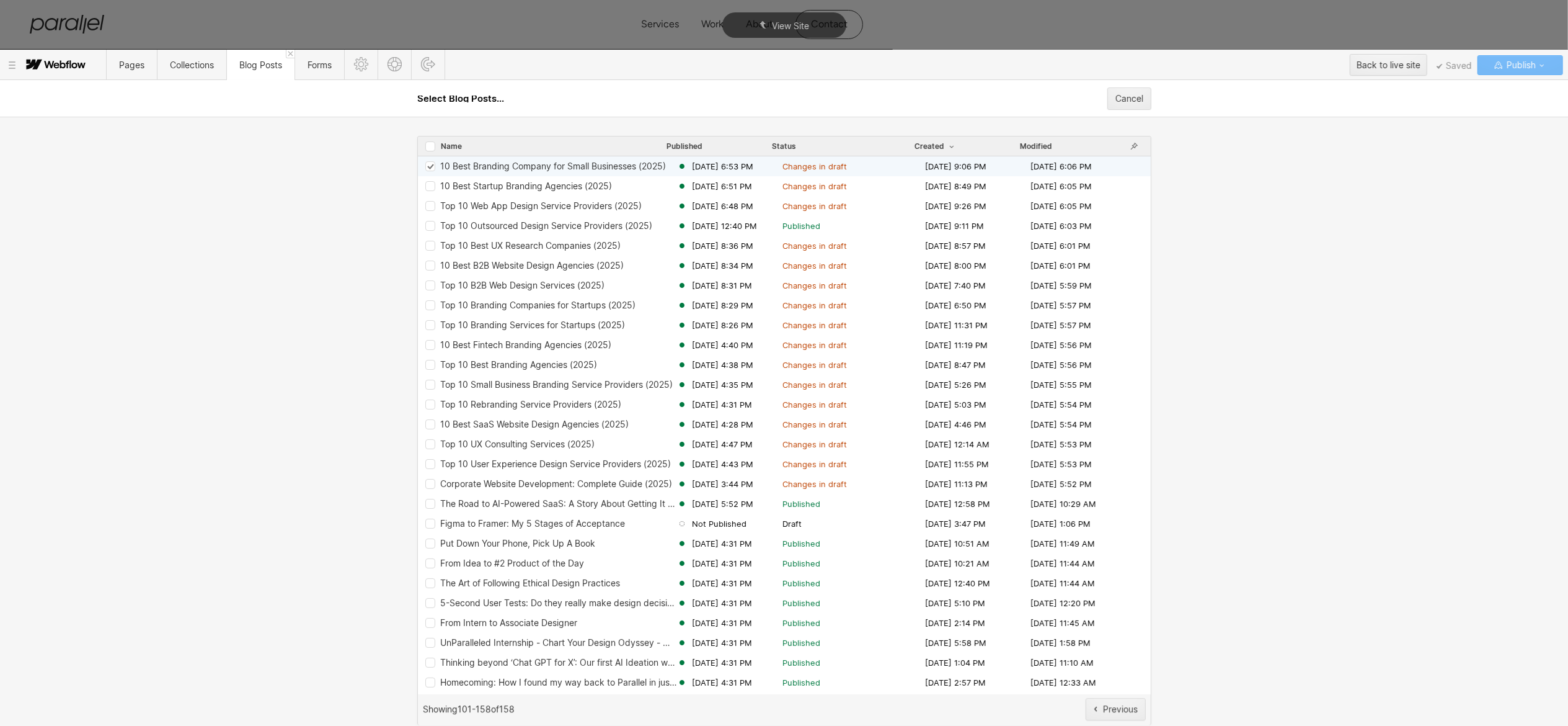
click at [432, 165] on icon "Row 68a9dff082b273be3e568211" at bounding box center [430, 167] width 8 height 7
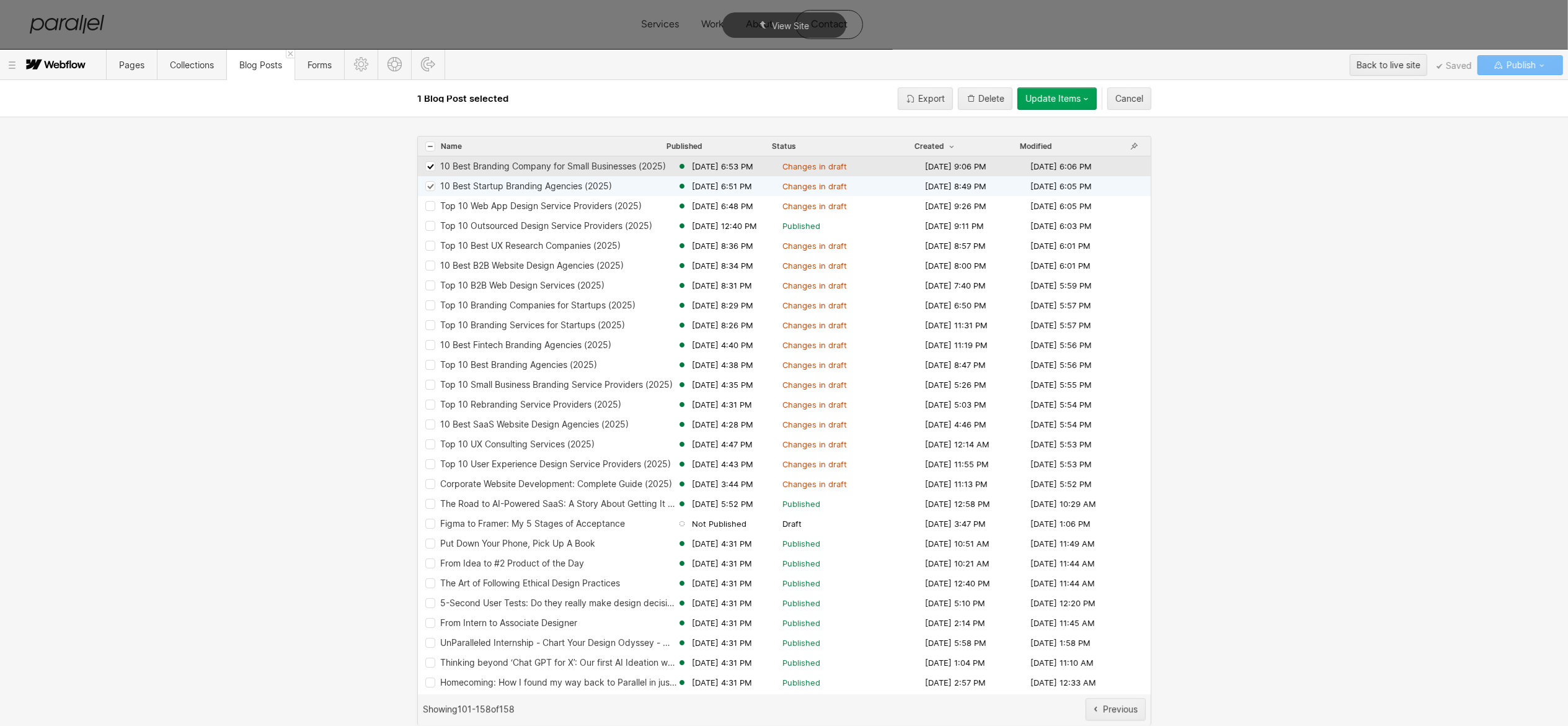
click at [430, 189] on icon "Row 68a9dbee347d55bf264c6258" at bounding box center [430, 187] width 8 height 7
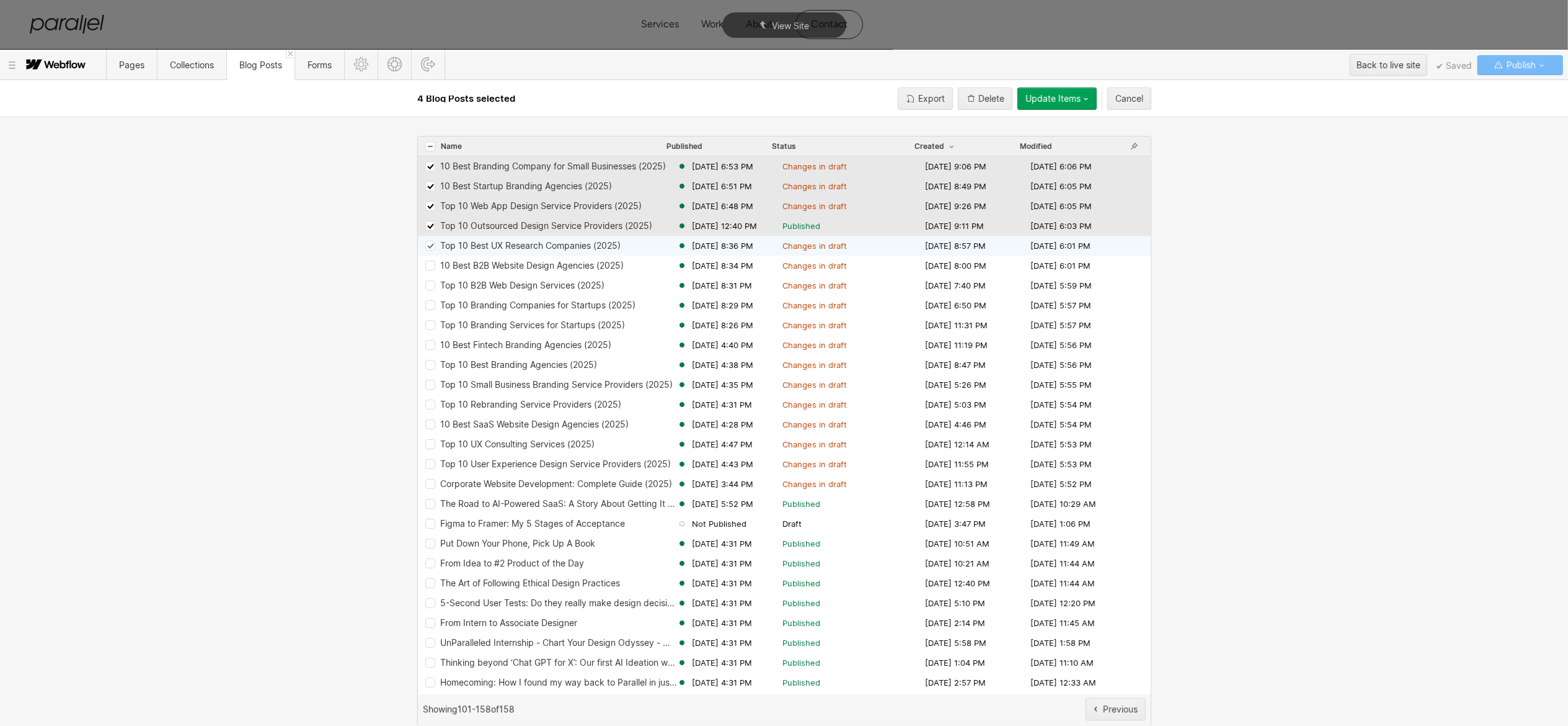
click at [430, 246] on icon "Row 68a88c7e252b64f8beb85fa0" at bounding box center [430, 246] width 8 height 7
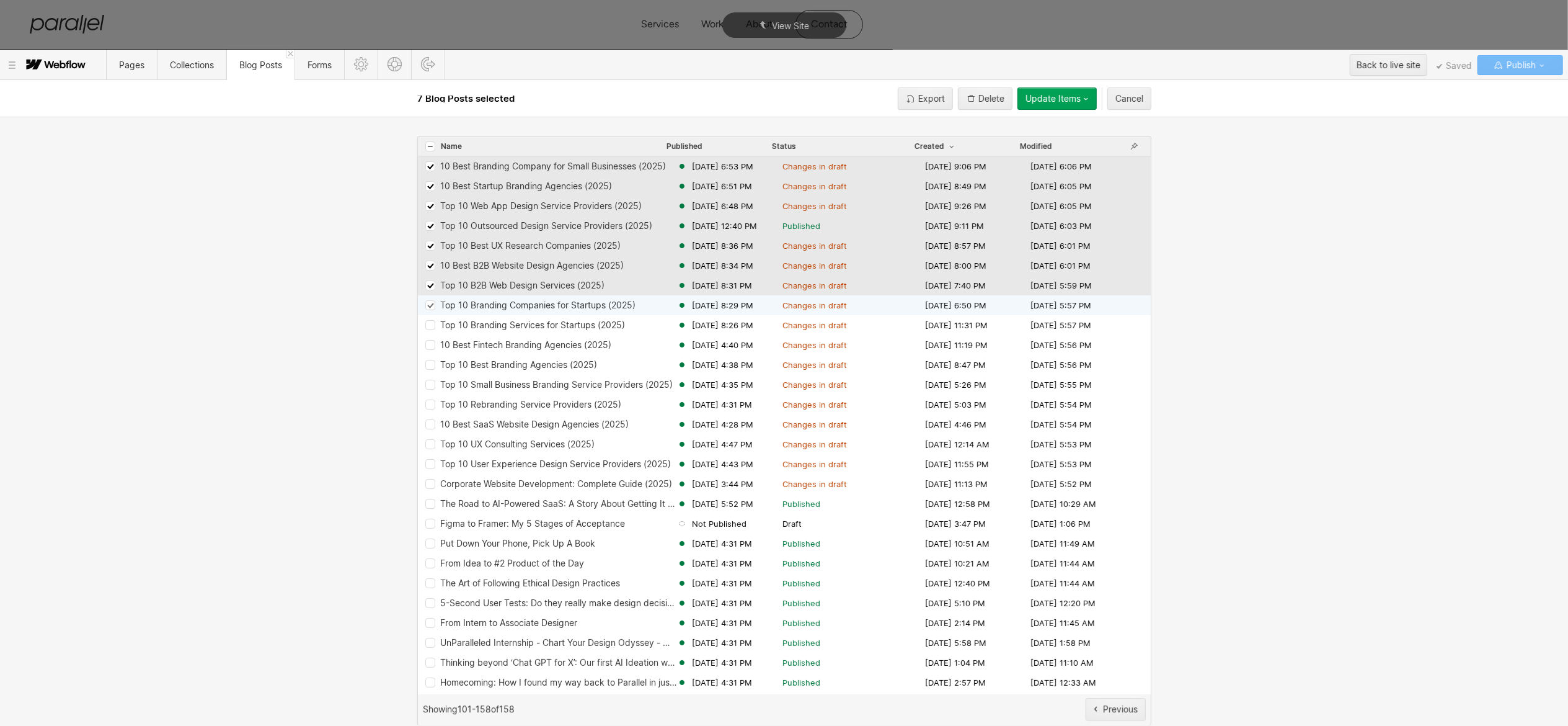
click at [430, 309] on div "Row 68a71d2e610d9dad235d1739" at bounding box center [430, 305] width 10 height 10
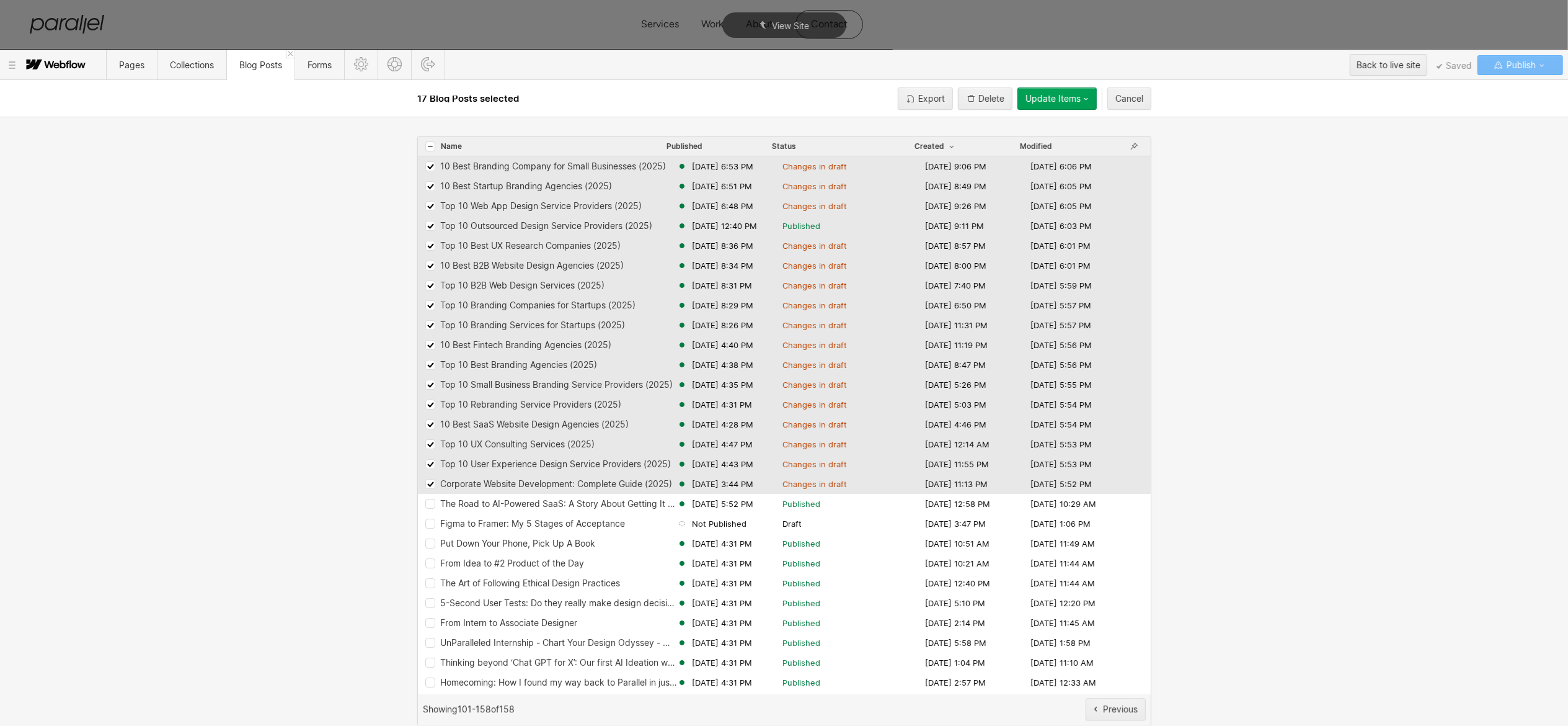
click at [430, 228] on icon "Row 68a88fa4e3562885af47c0bf" at bounding box center [430, 226] width 8 height 7
click at [1058, 101] on span "Update Items" at bounding box center [1053, 98] width 55 height 11
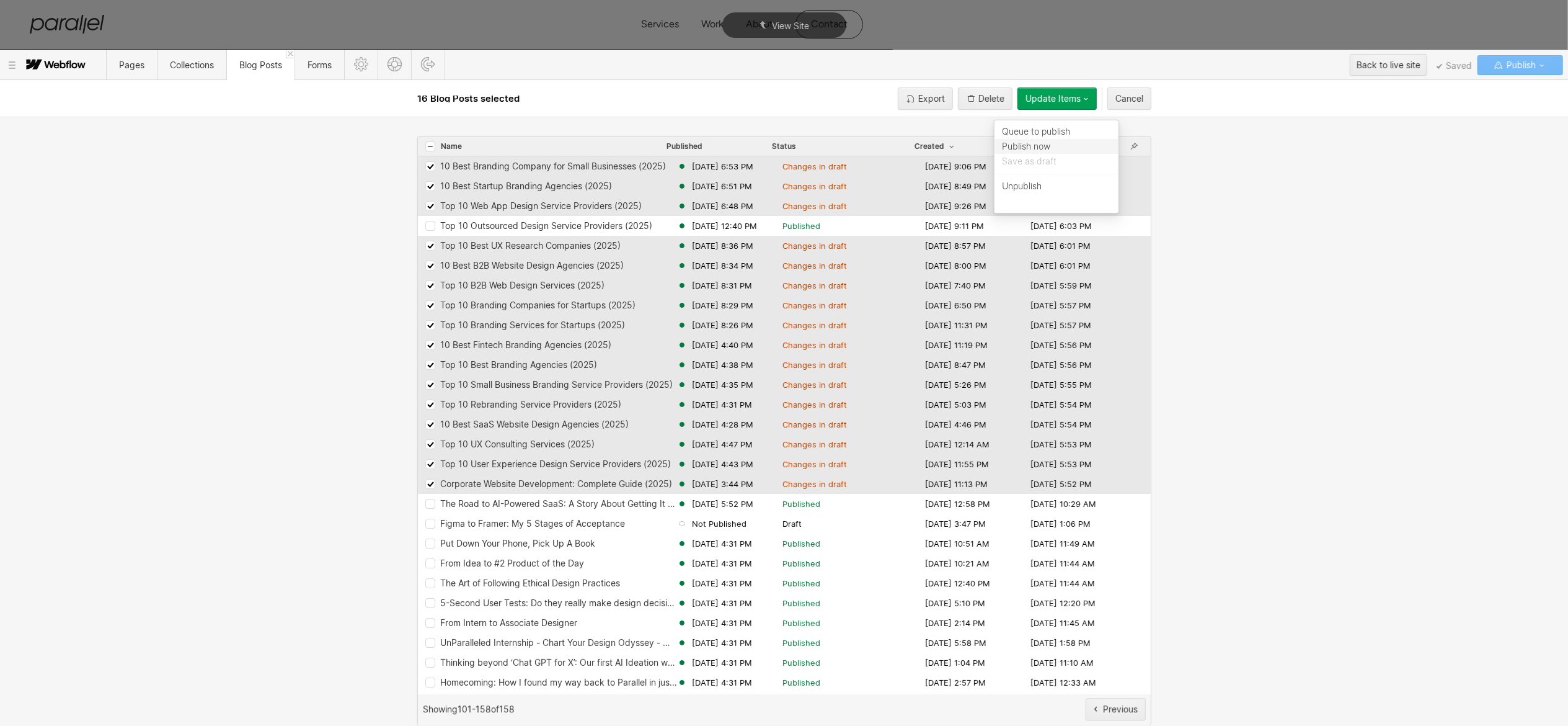
click at [1054, 143] on div "Publish now" at bounding box center [1057, 146] width 124 height 15
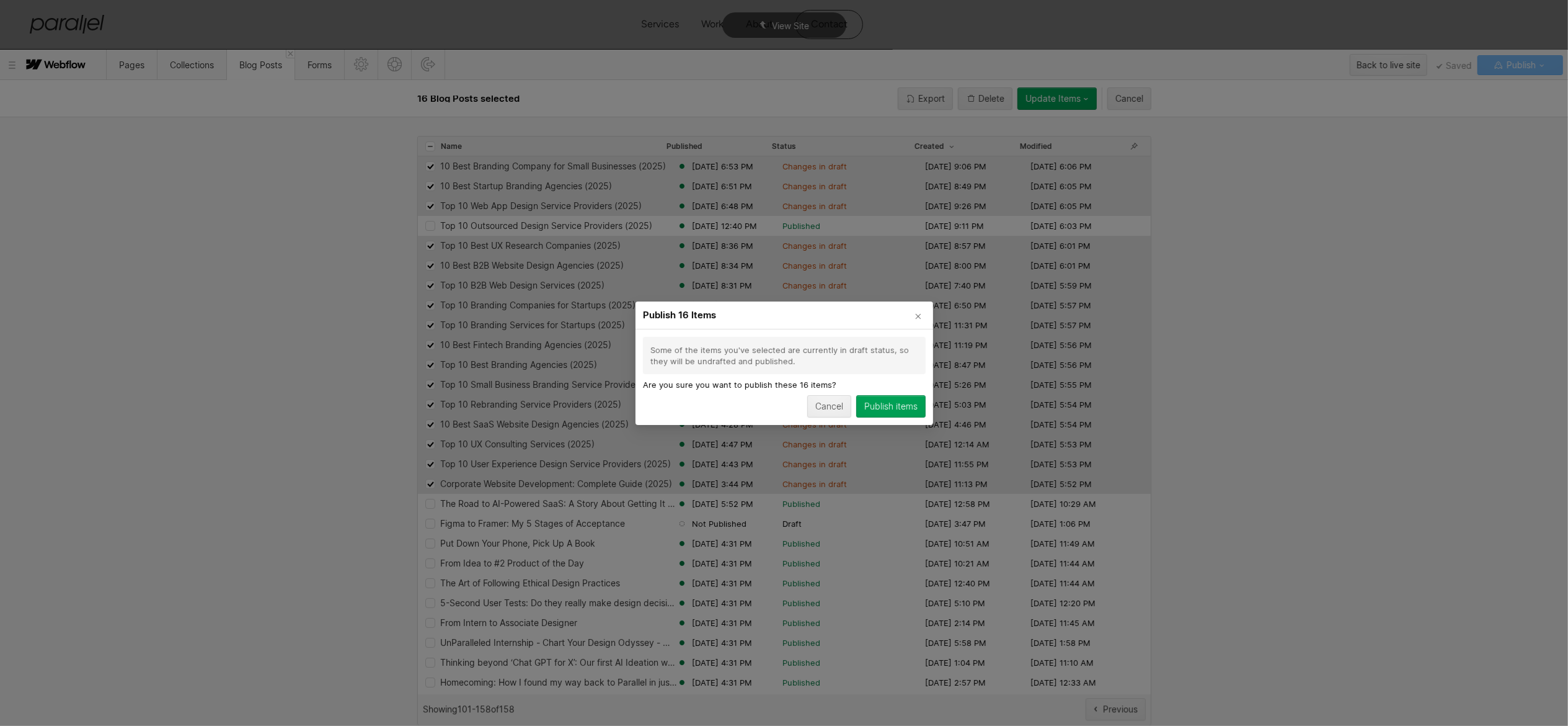
click at [891, 405] on div "Publish items" at bounding box center [891, 407] width 54 height 10
